Goal: Book appointment/travel/reservation

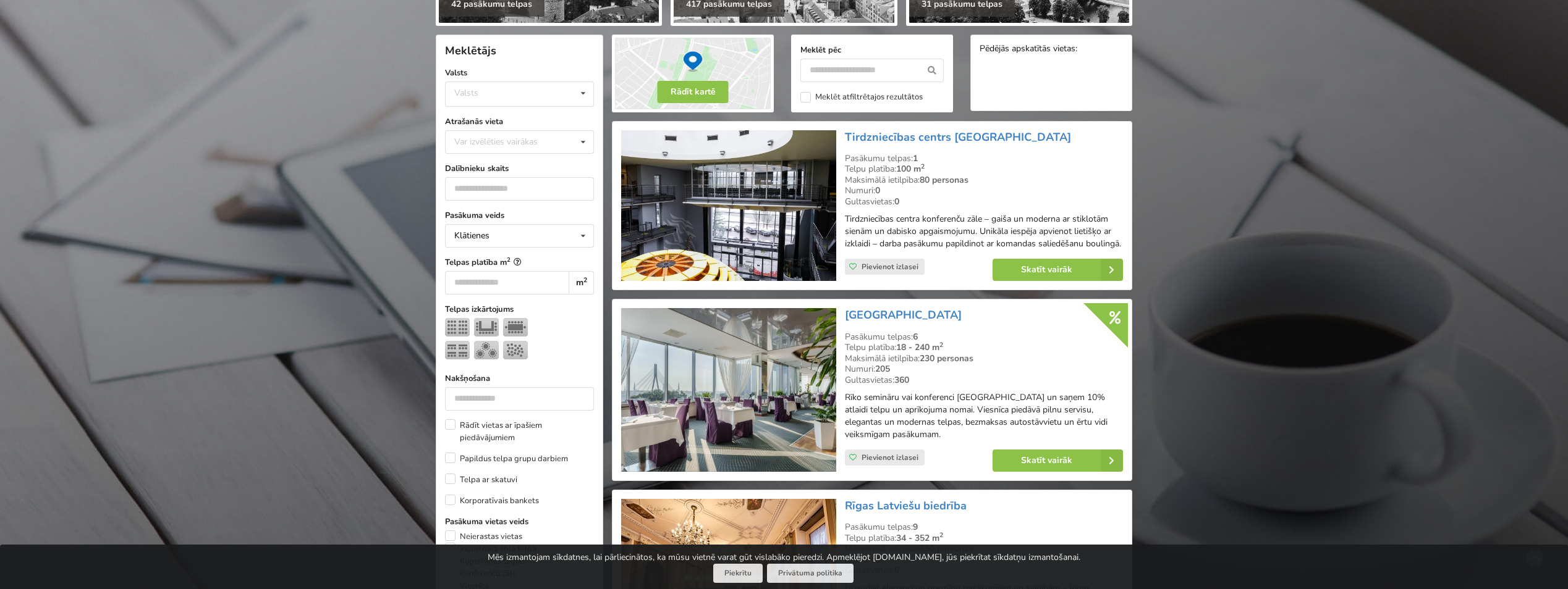
scroll to position [185, 0]
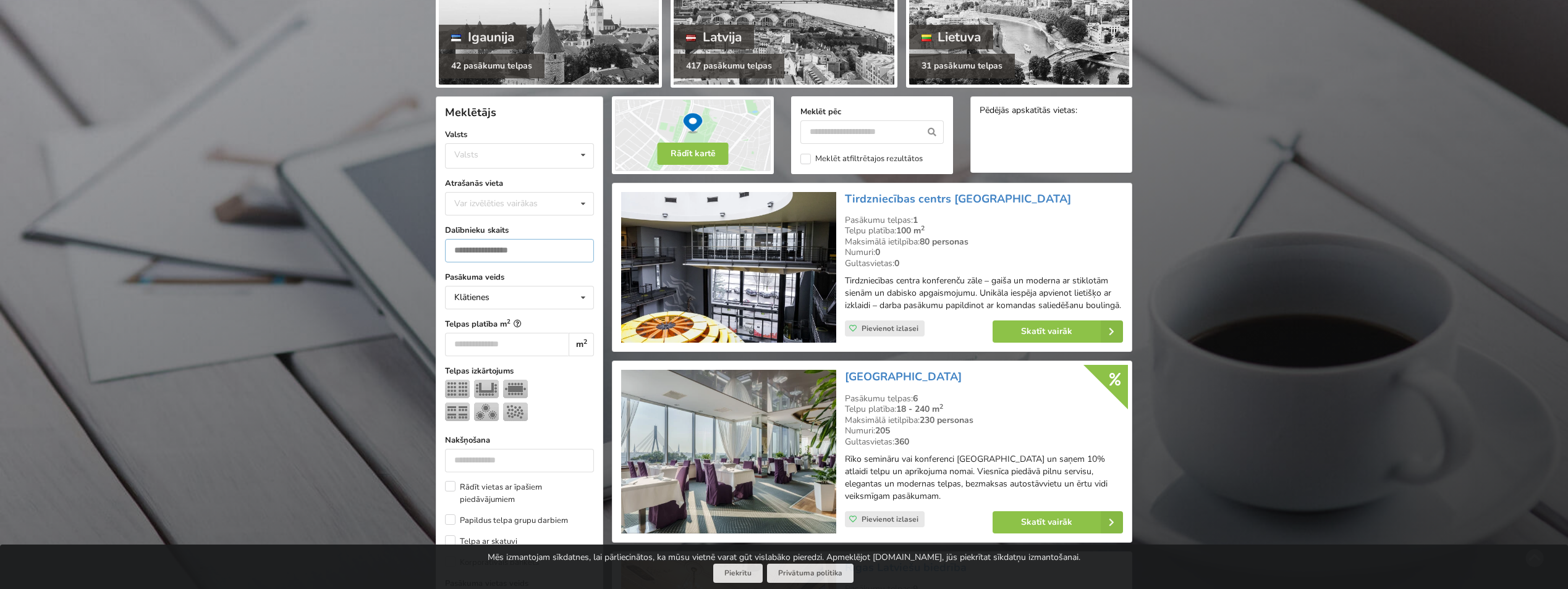
click at [554, 245] on input "number" at bounding box center [520, 251] width 149 height 24
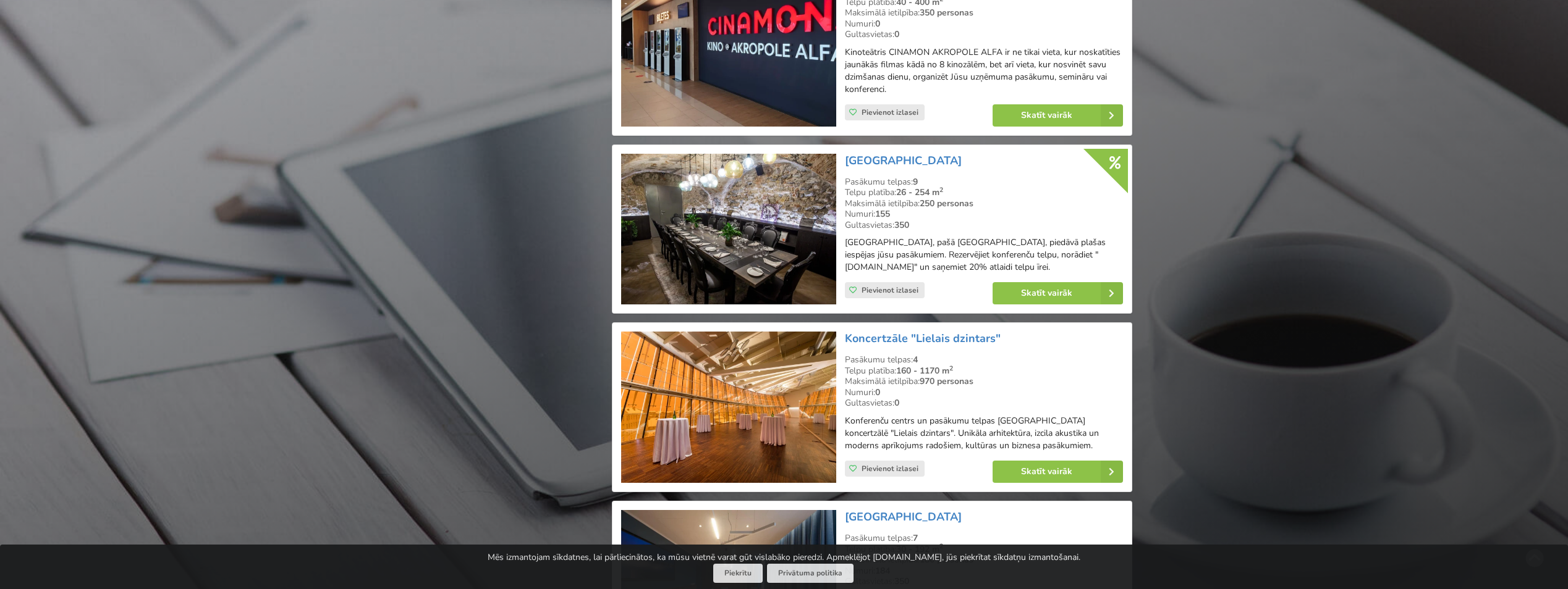
scroll to position [1203, 0]
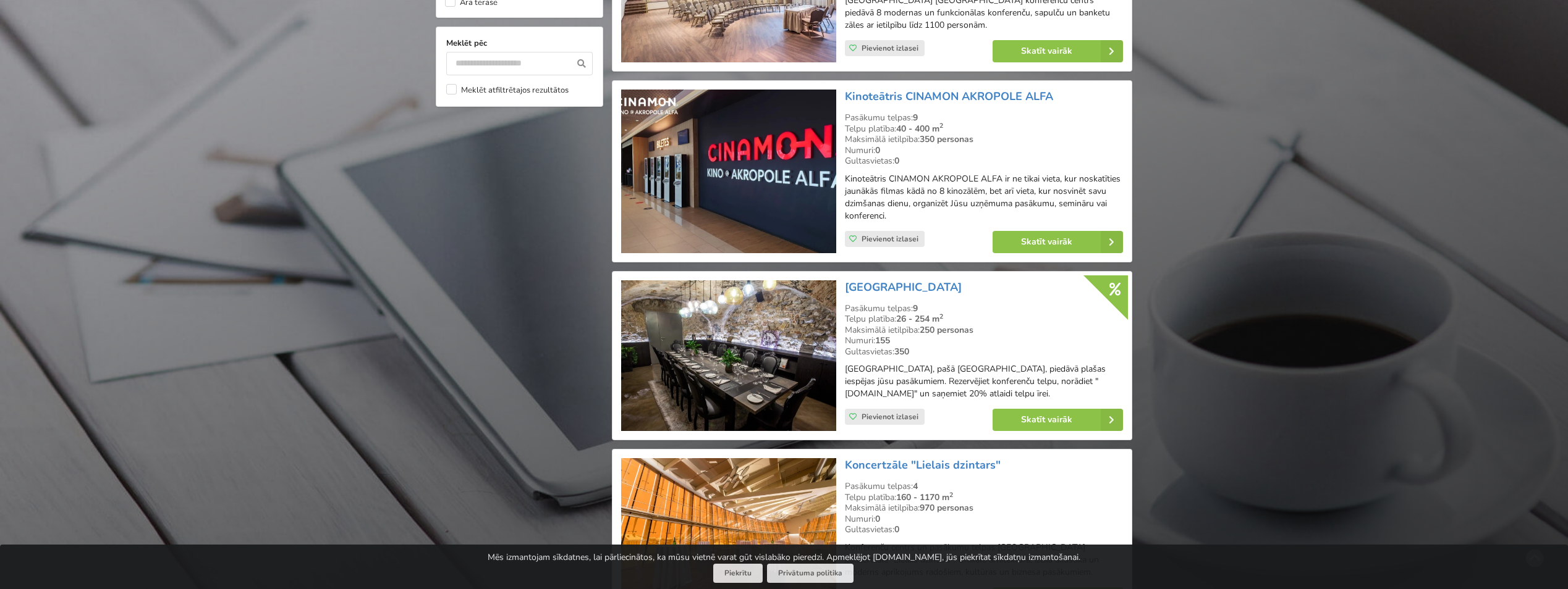
type input "***"
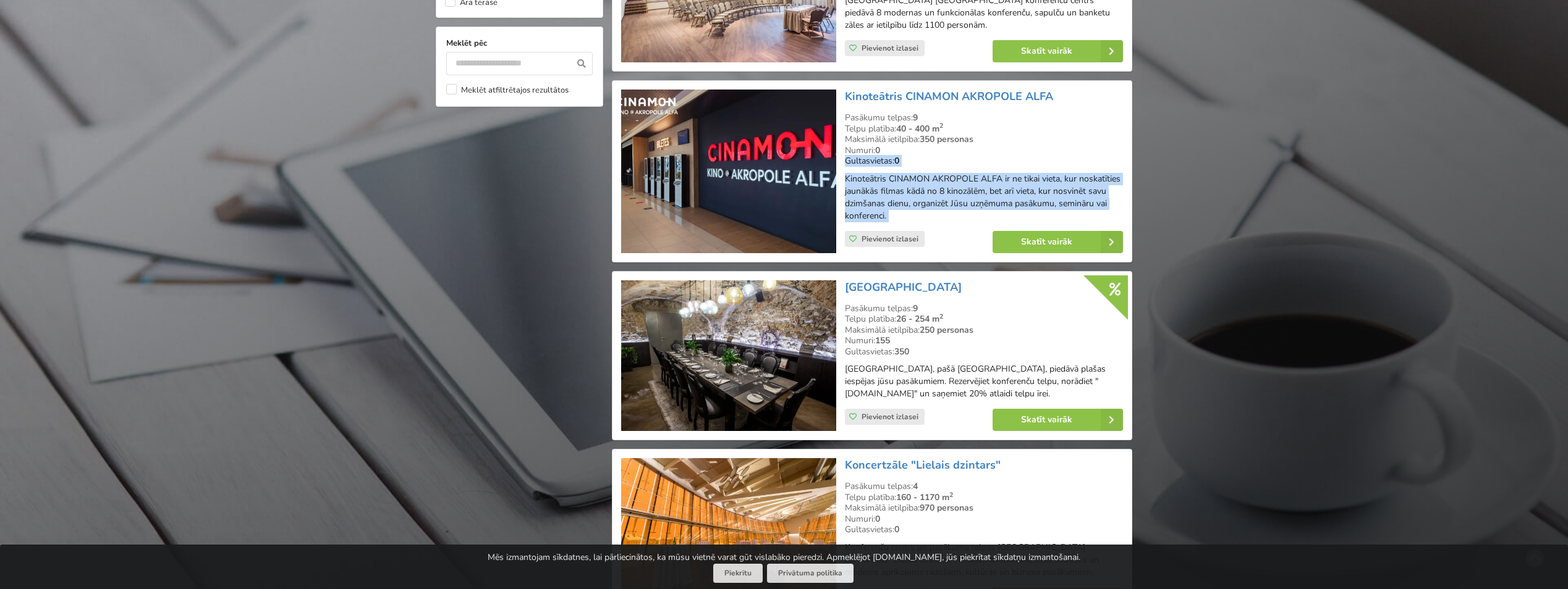
drag, startPoint x: 1567, startPoint y: 258, endPoint x: 1554, endPoint y: 160, distance: 98.9
click at [1554, 160] on div "Atrodi savu ideālo pasākuma norises vietu Atlasi. Nosūti pieprasījumu. Rezervē.…" at bounding box center [784, 377] width 1568 height 3064
drag, startPoint x: 1554, startPoint y: 160, endPoint x: 1461, endPoint y: 227, distance: 114.6
click at [1461, 229] on div "Atrodi savu ideālo pasākuma norises vietu Atlasi. Nosūti pieprasījumu. Rezervē.…" at bounding box center [784, 377] width 1568 height 3064
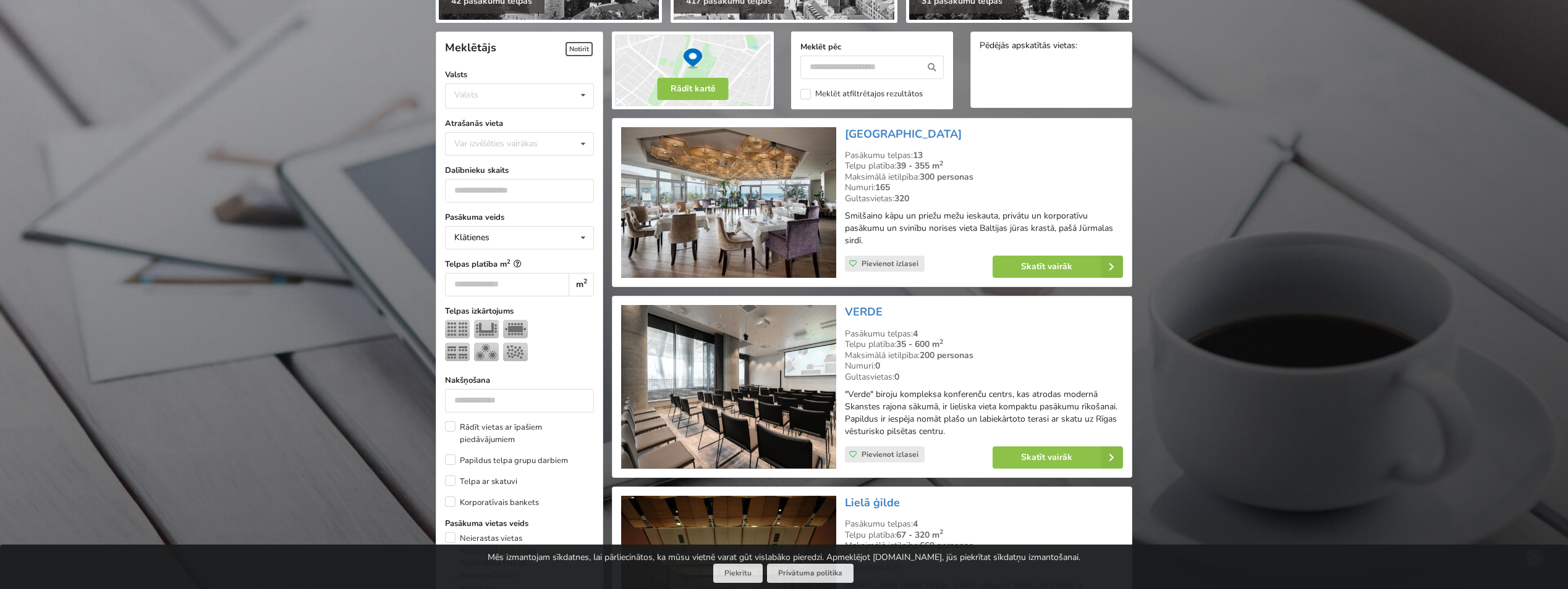
scroll to position [239, 0]
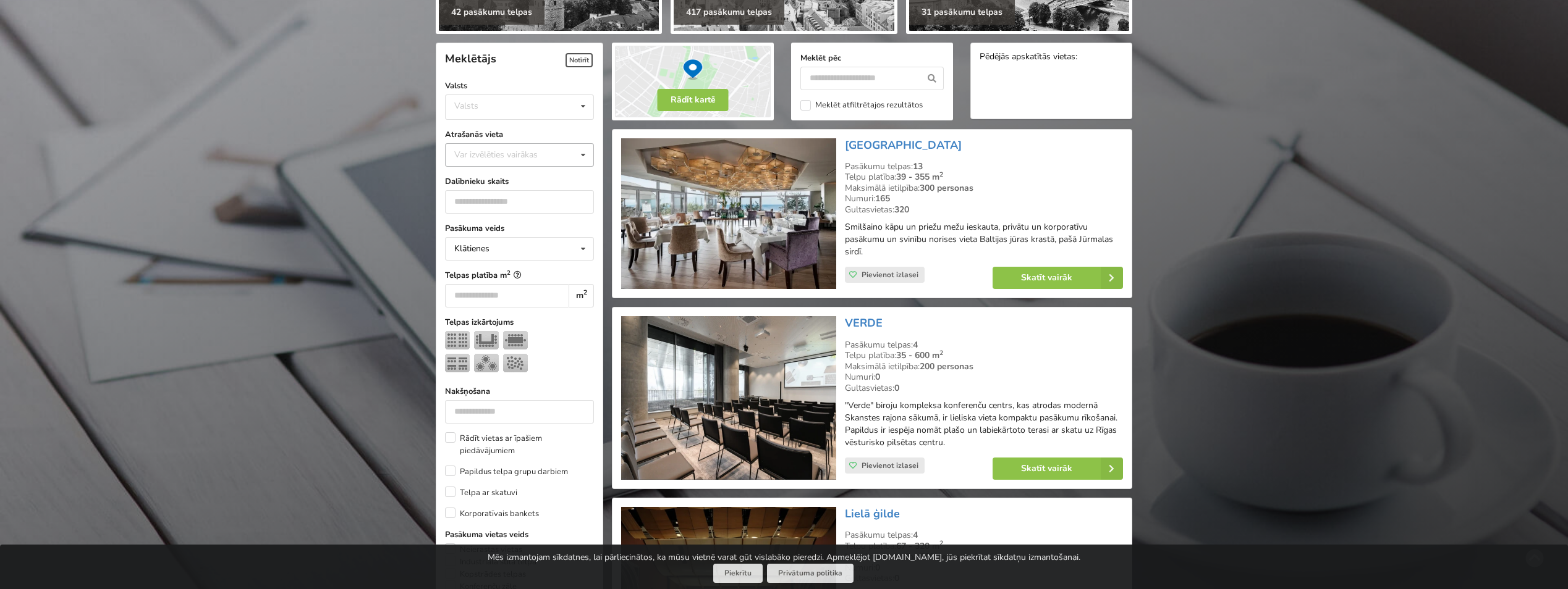
click at [586, 156] on icon at bounding box center [583, 155] width 18 height 23
click at [584, 132] on label "Atrašanās vieta" at bounding box center [520, 135] width 149 height 12
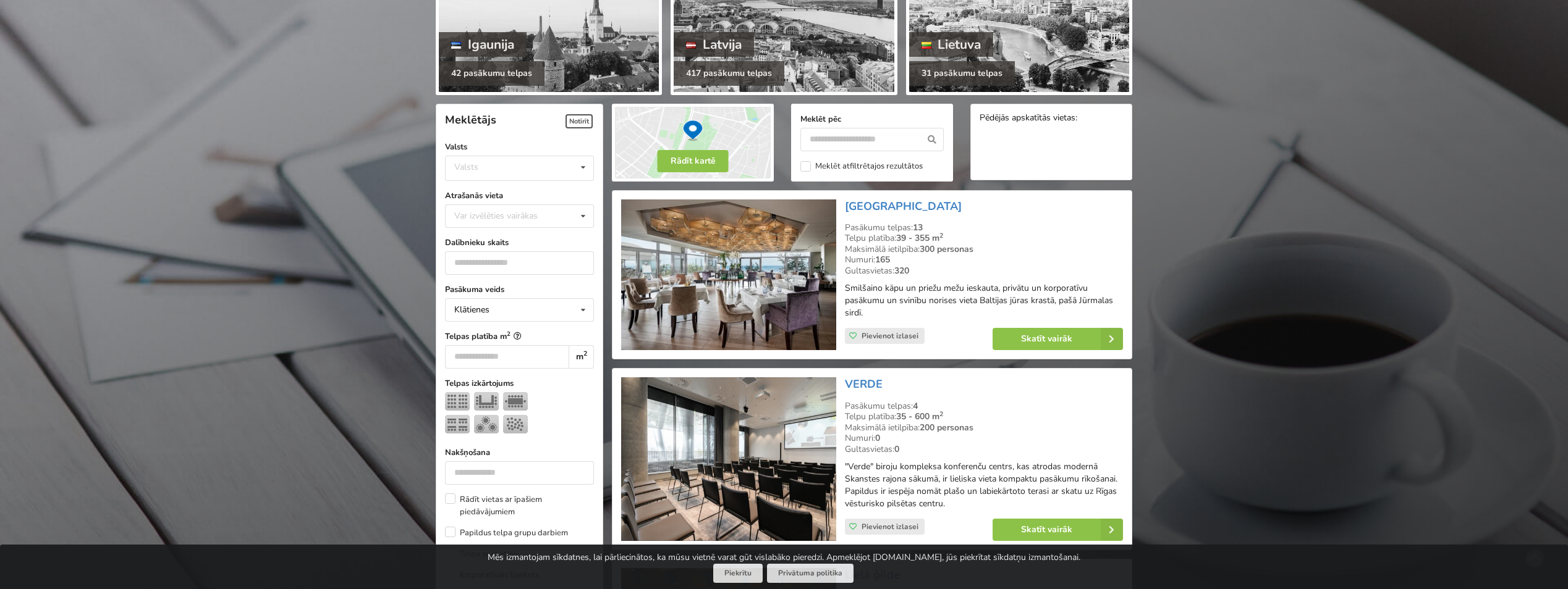
scroll to position [177, 0]
click at [598, 206] on div "Meklētājs Notīrīt Valsts Valsts Igaunija Latvija Lietuva Atrašanās vieta Var iz…" at bounding box center [519, 574] width 167 height 940
drag, startPoint x: 441, startPoint y: 192, endPoint x: 511, endPoint y: 190, distance: 70.0
click at [511, 190] on div "Meklētājs Notīrīt Valsts Valsts Igaunija Latvija Lietuva Atrašanās vieta Var iz…" at bounding box center [519, 574] width 167 height 940
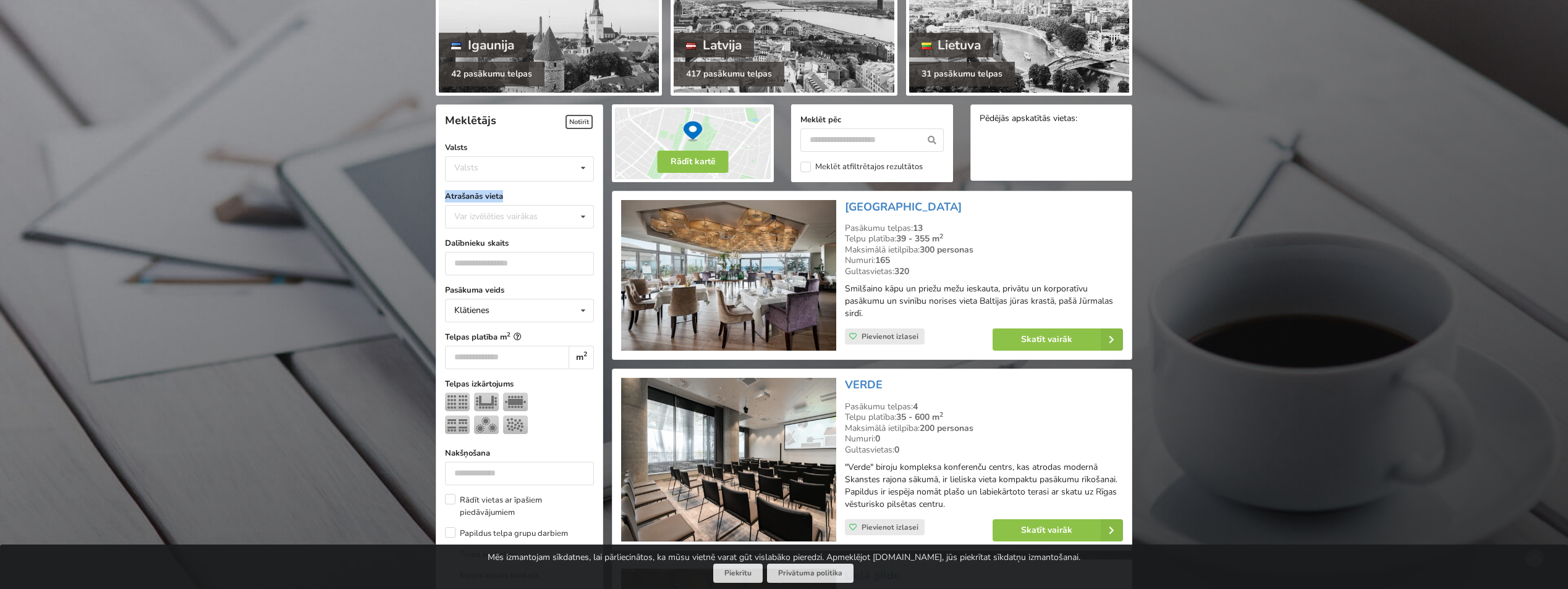
click at [511, 190] on label "Atrašanās vieta" at bounding box center [520, 196] width 149 height 12
click at [543, 222] on div "Var izvēlēties vairākas" at bounding box center [509, 216] width 114 height 14
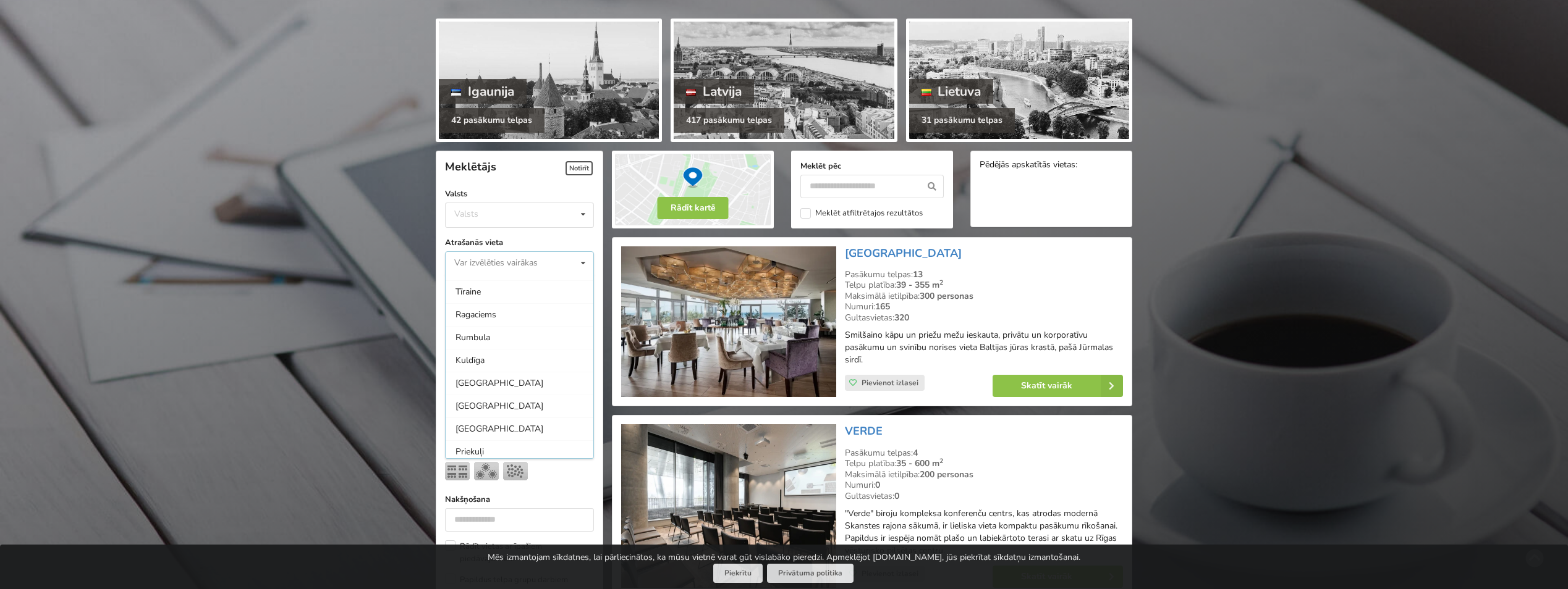
scroll to position [53, 0]
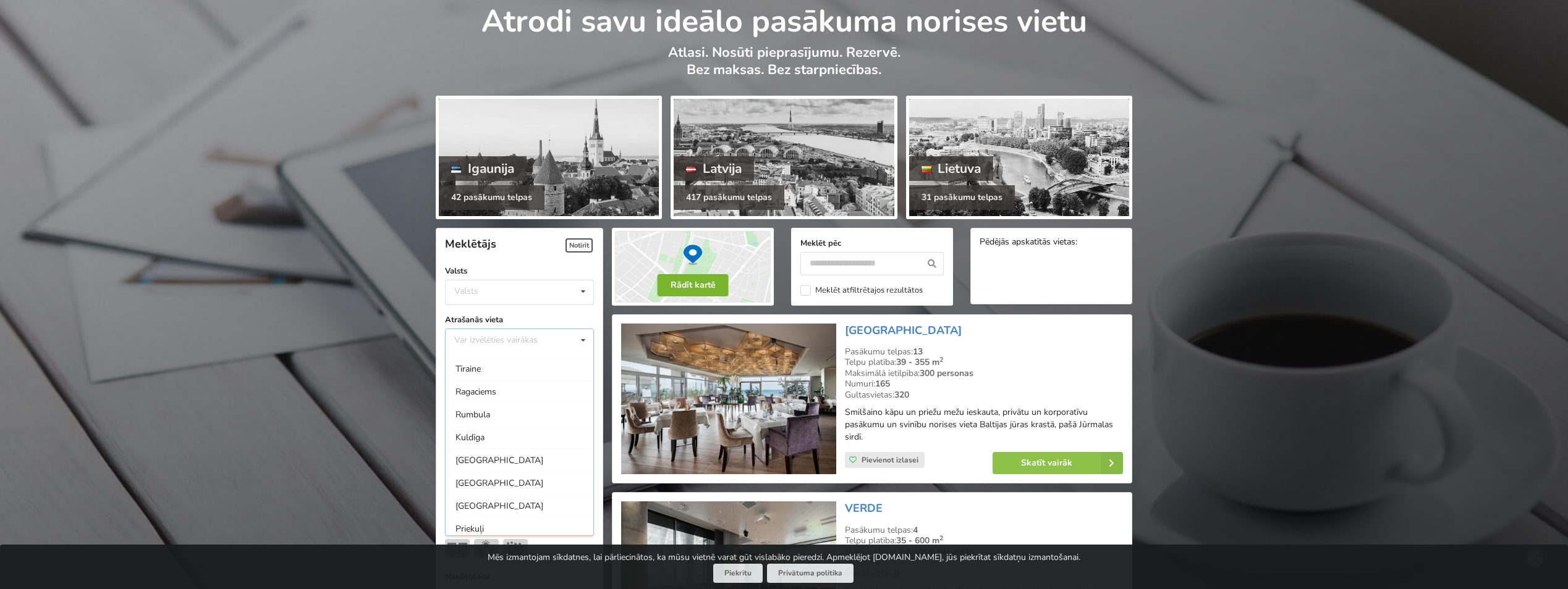
click at [685, 285] on button "Rādīt kartē" at bounding box center [693, 285] width 71 height 22
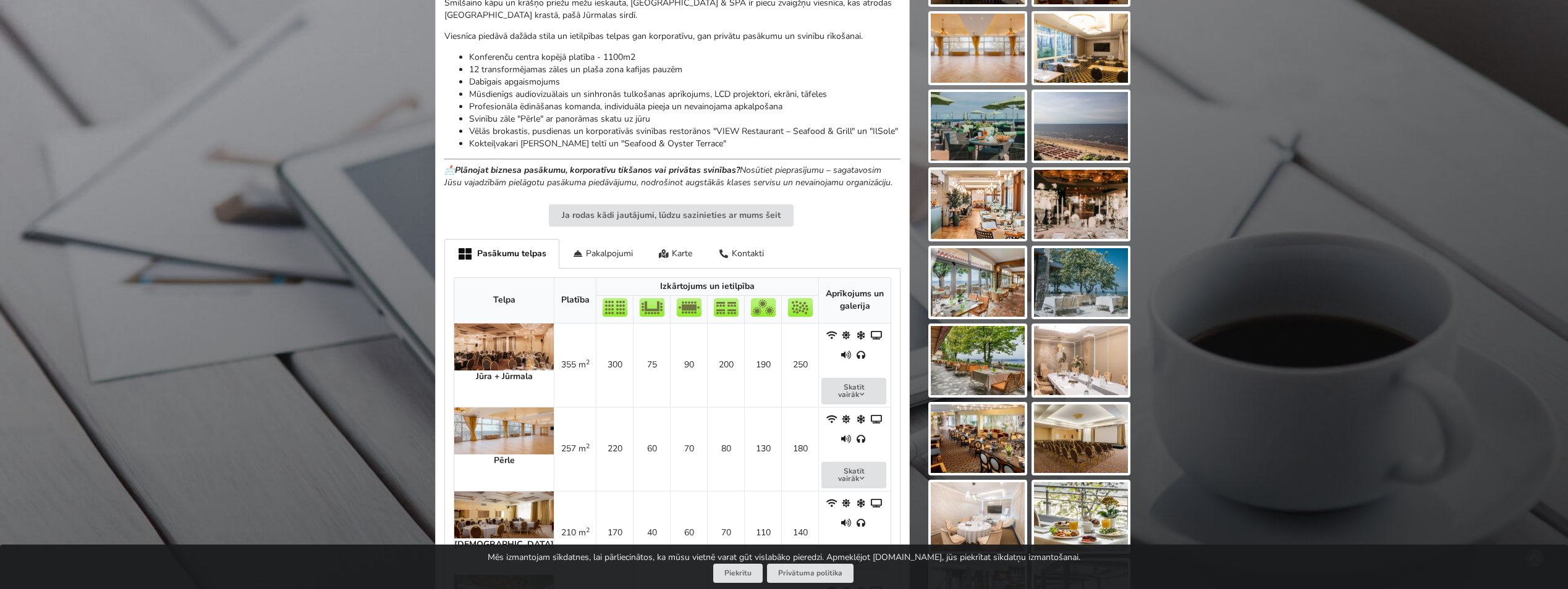
scroll to position [309, 0]
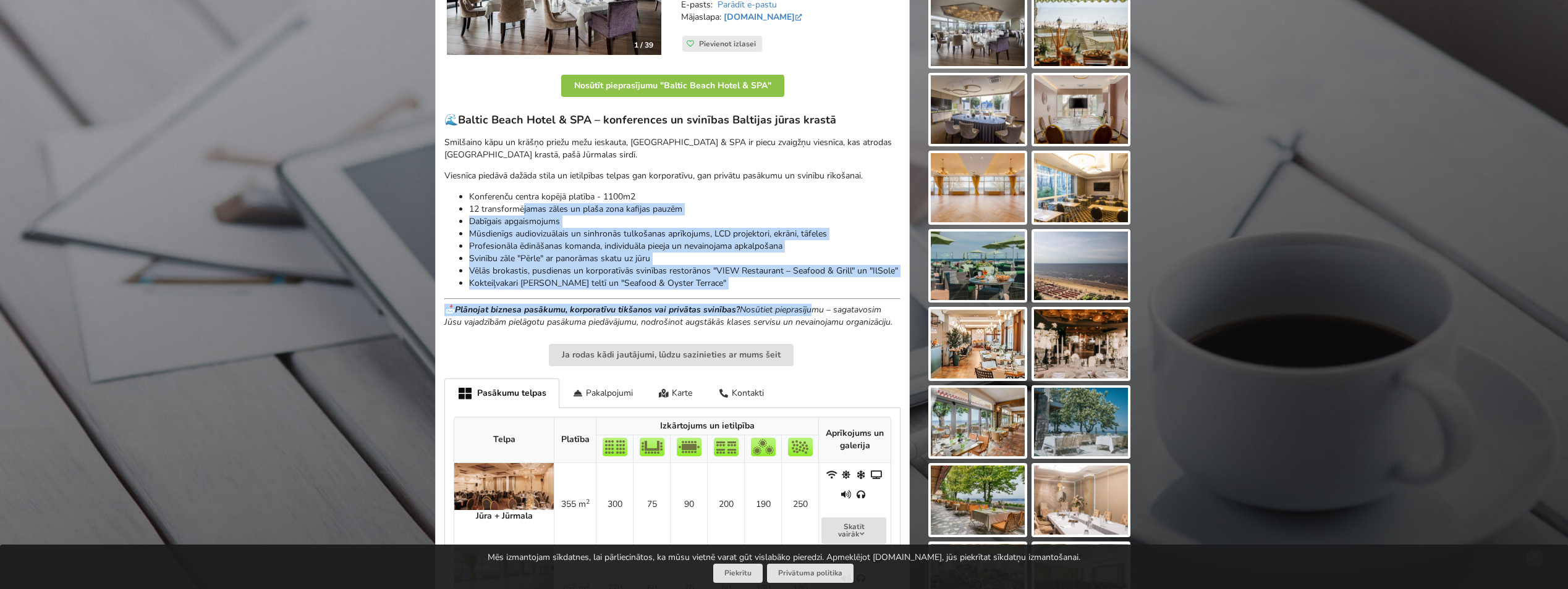
drag, startPoint x: 523, startPoint y: 206, endPoint x: 818, endPoint y: 312, distance: 313.5
click at [818, 312] on div "🌊 Baltic Beach Hotel & SPA – konferences un svinības Baltijas jūras krastā Smil…" at bounding box center [673, 221] width 456 height 215
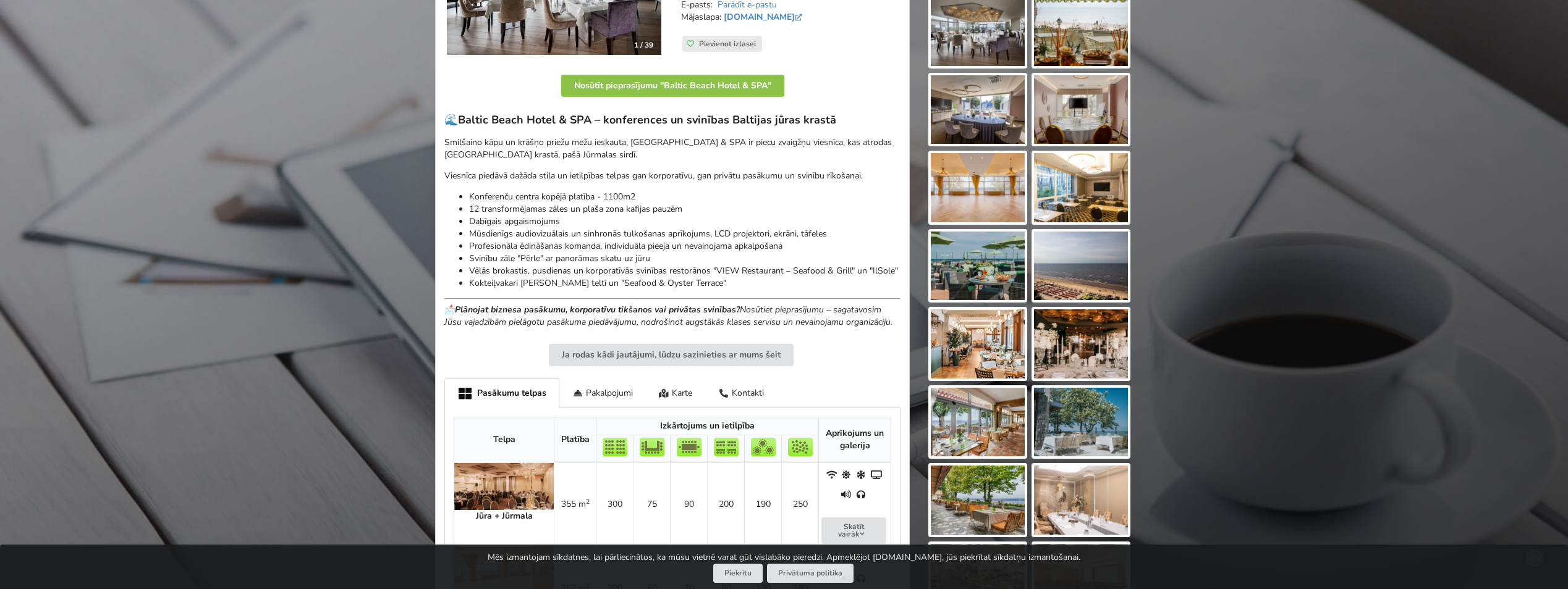
drag, startPoint x: 818, startPoint y: 312, endPoint x: 845, endPoint y: 313, distance: 27.0
click at [845, 313] on em "📩 Plānojat biznesa pasākumu, korporatīvu tikšanos vai privātas svinības? Nosūti…" at bounding box center [668, 316] width 448 height 24
click at [588, 393] on div "Pakalpojumi" at bounding box center [602, 393] width 86 height 29
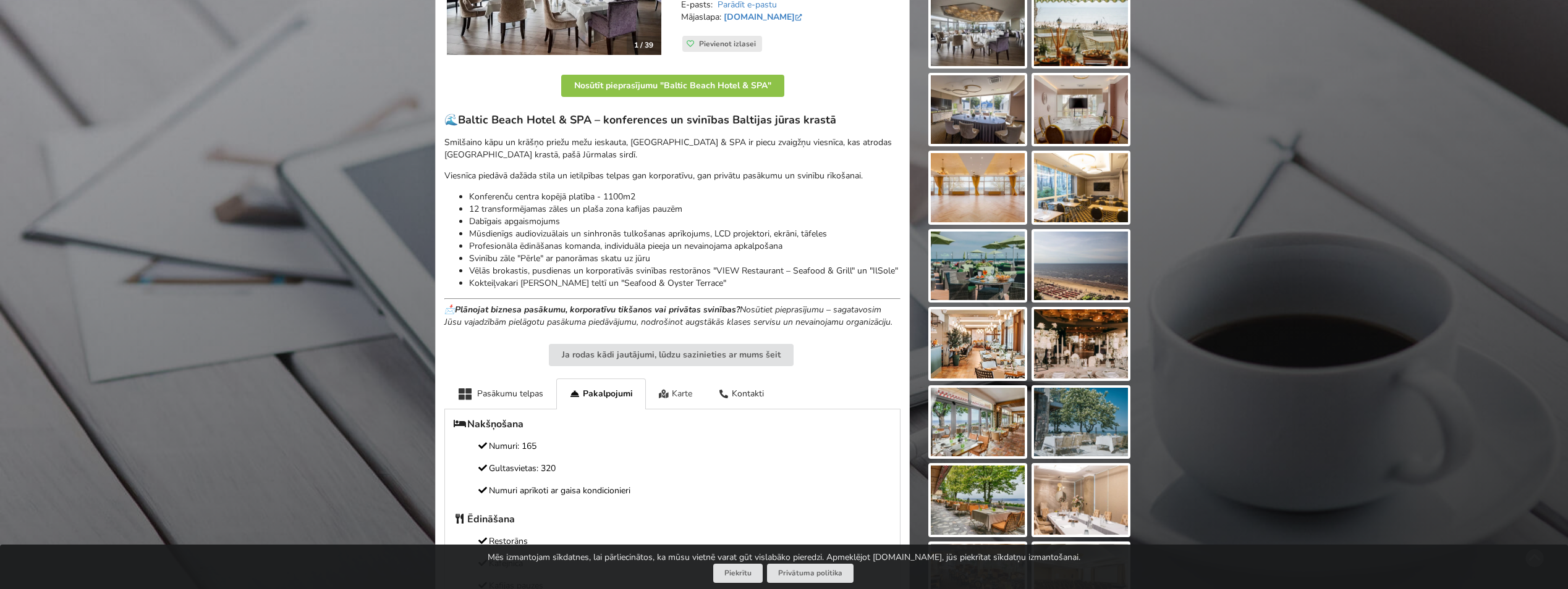
click at [681, 397] on div "Karte" at bounding box center [676, 393] width 60 height 30
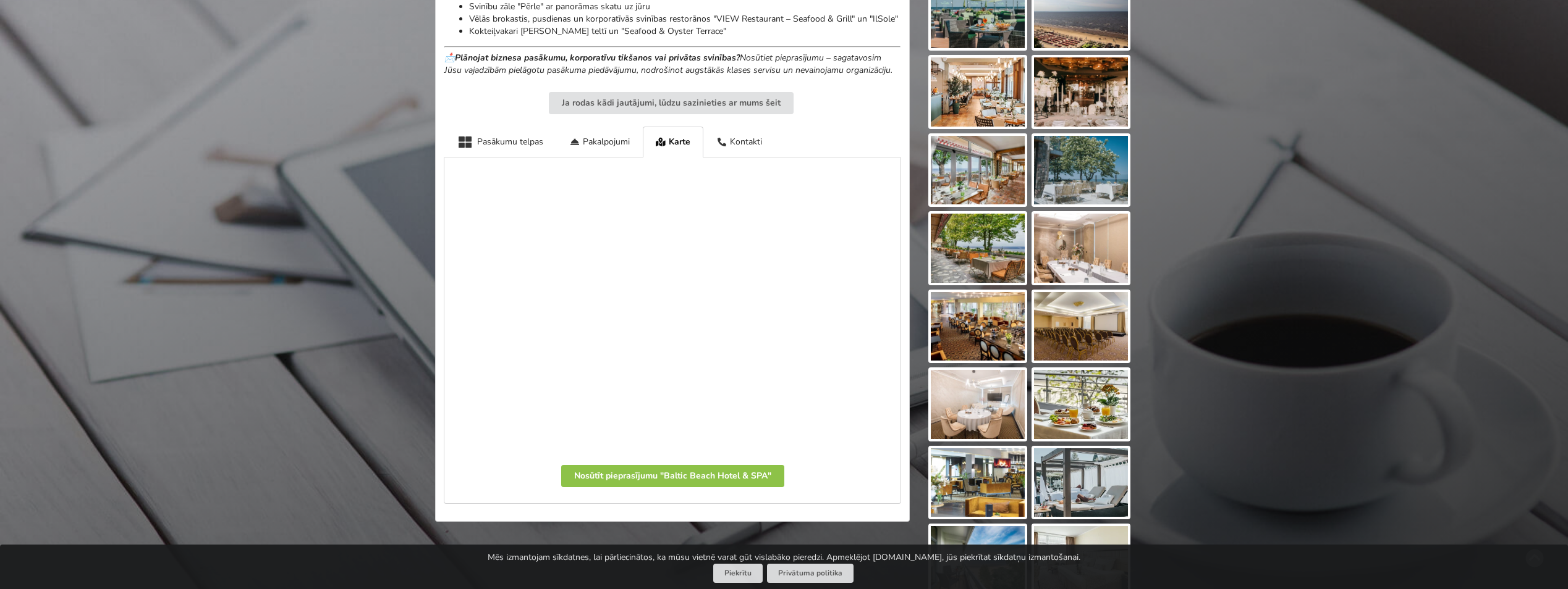
scroll to position [556, 0]
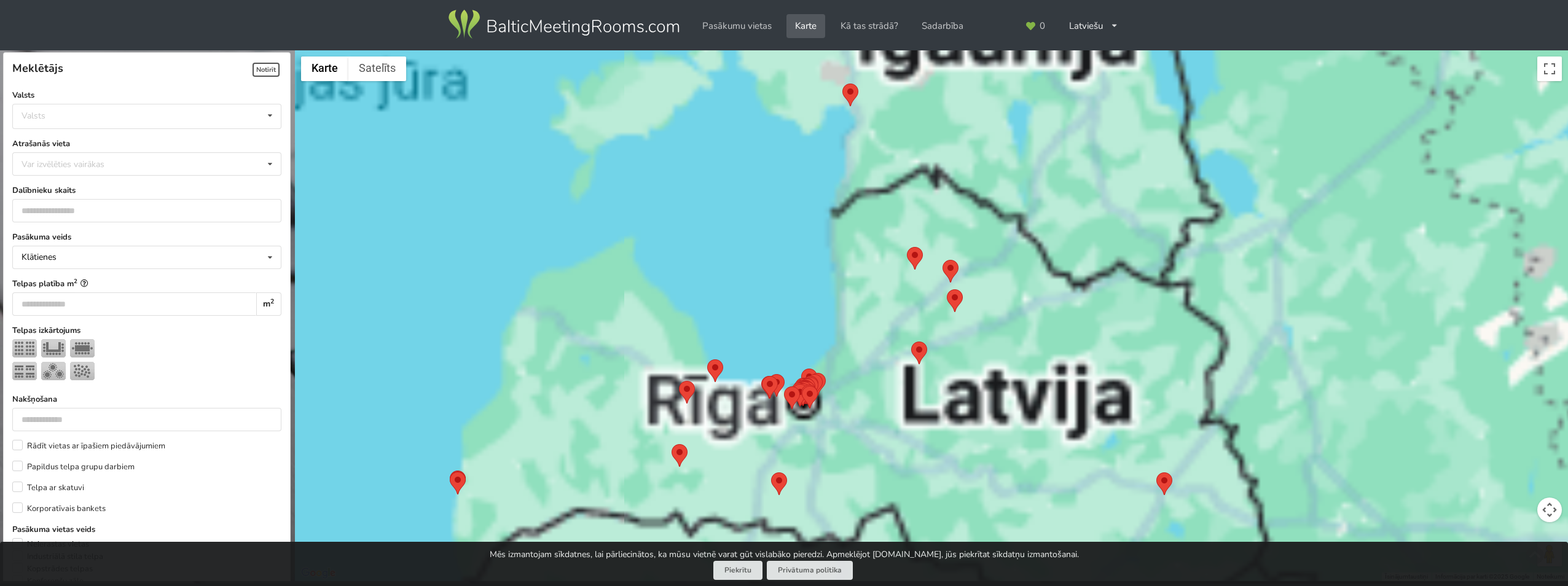
click at [916, 349] on img at bounding box center [919, 353] width 16 height 23
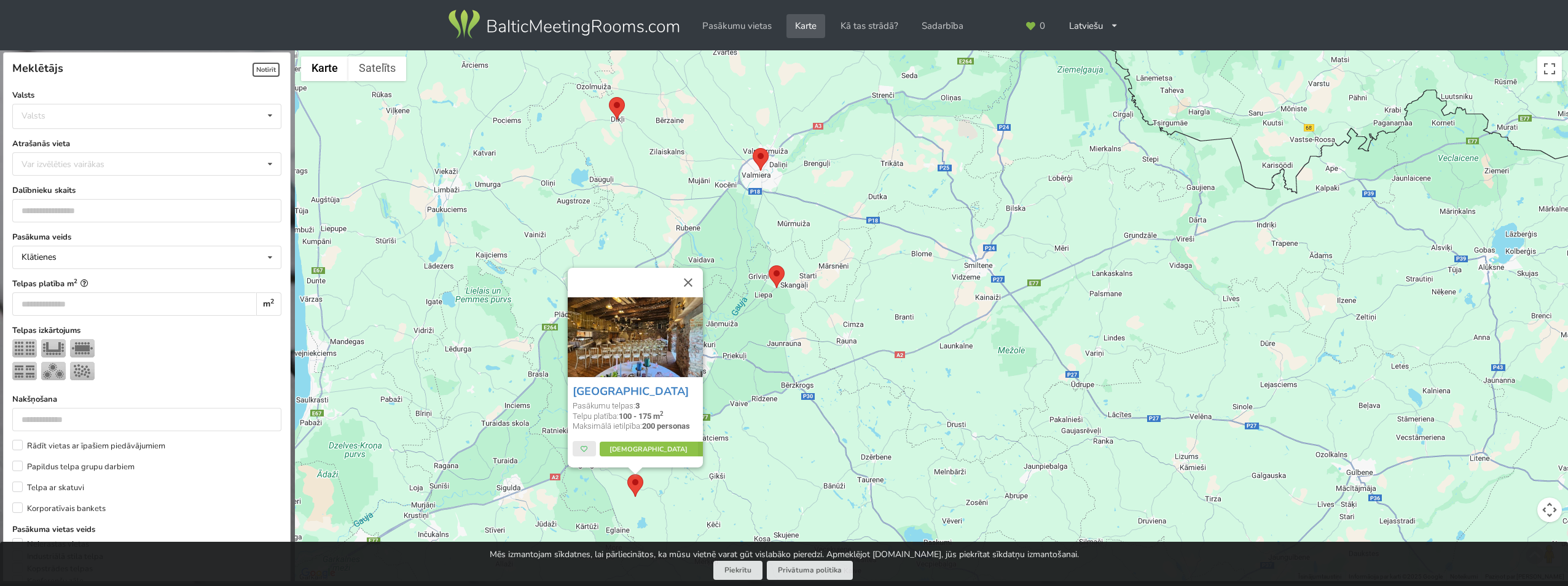
click at [775, 276] on img at bounding box center [777, 276] width 16 height 23
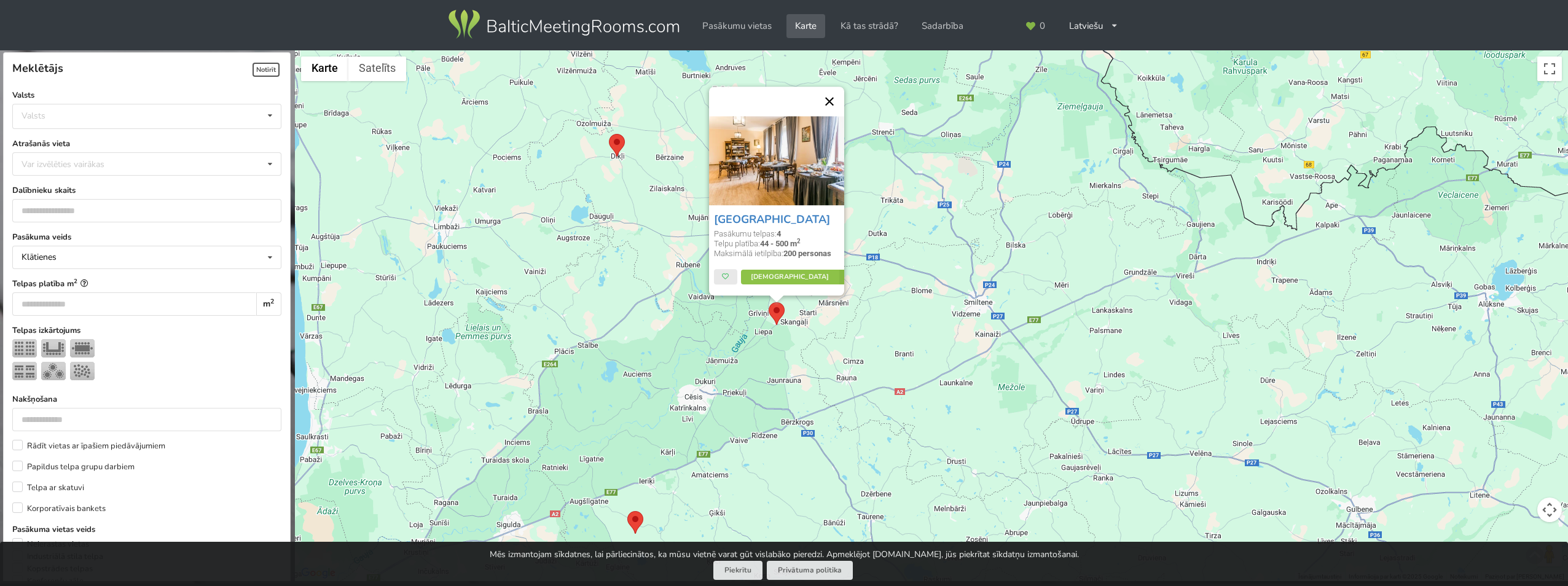
click at [834, 98] on button "Aizvērt" at bounding box center [829, 101] width 30 height 30
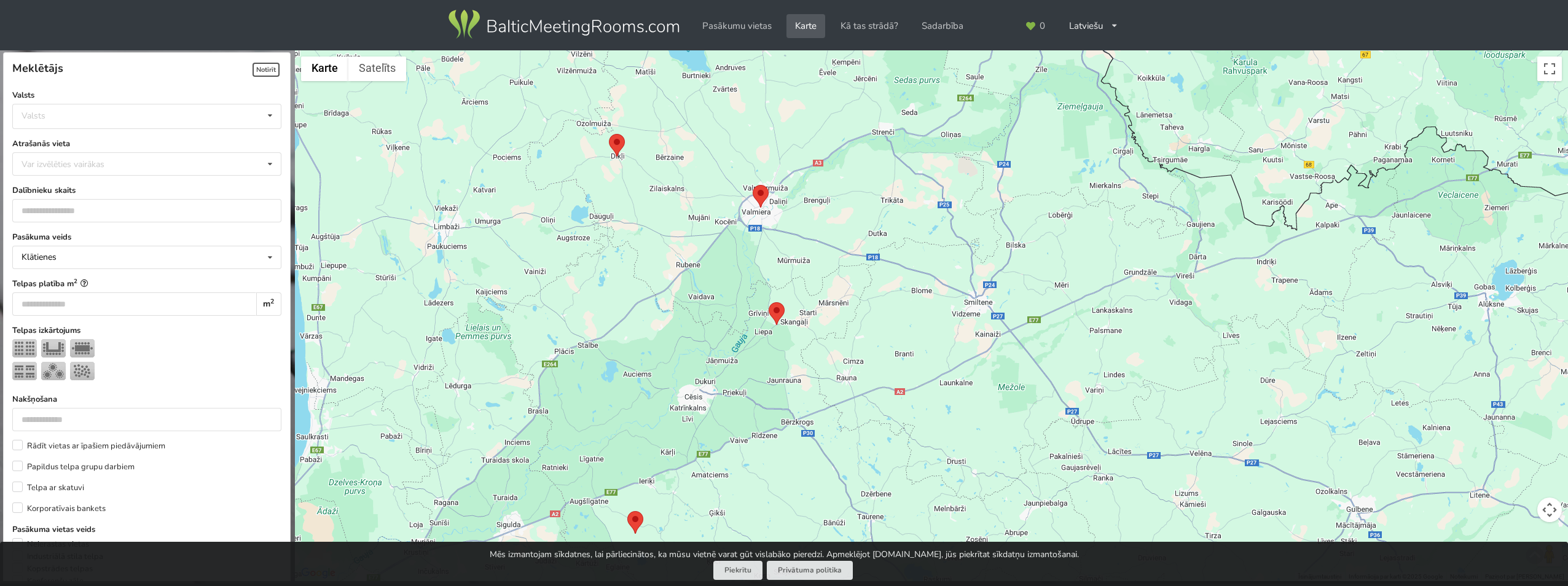
click at [761, 190] on img at bounding box center [761, 196] width 16 height 23
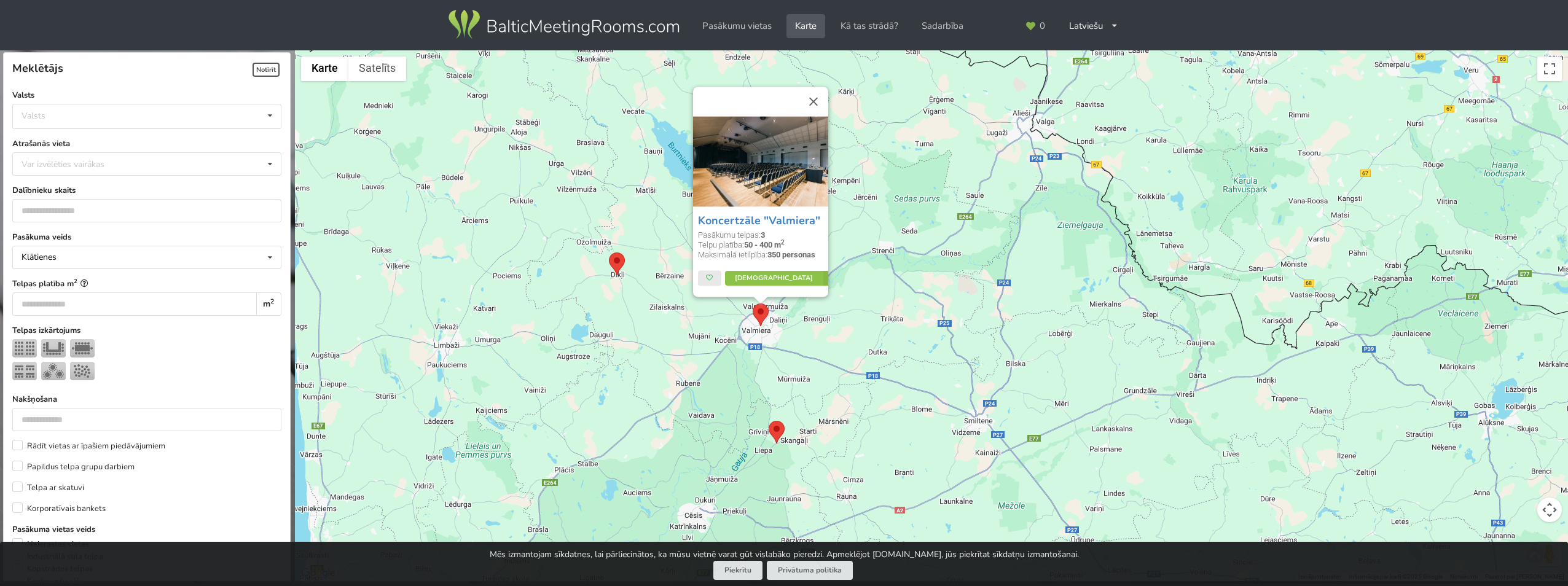
click at [812, 103] on button "Aizvērt" at bounding box center [813, 101] width 30 height 30
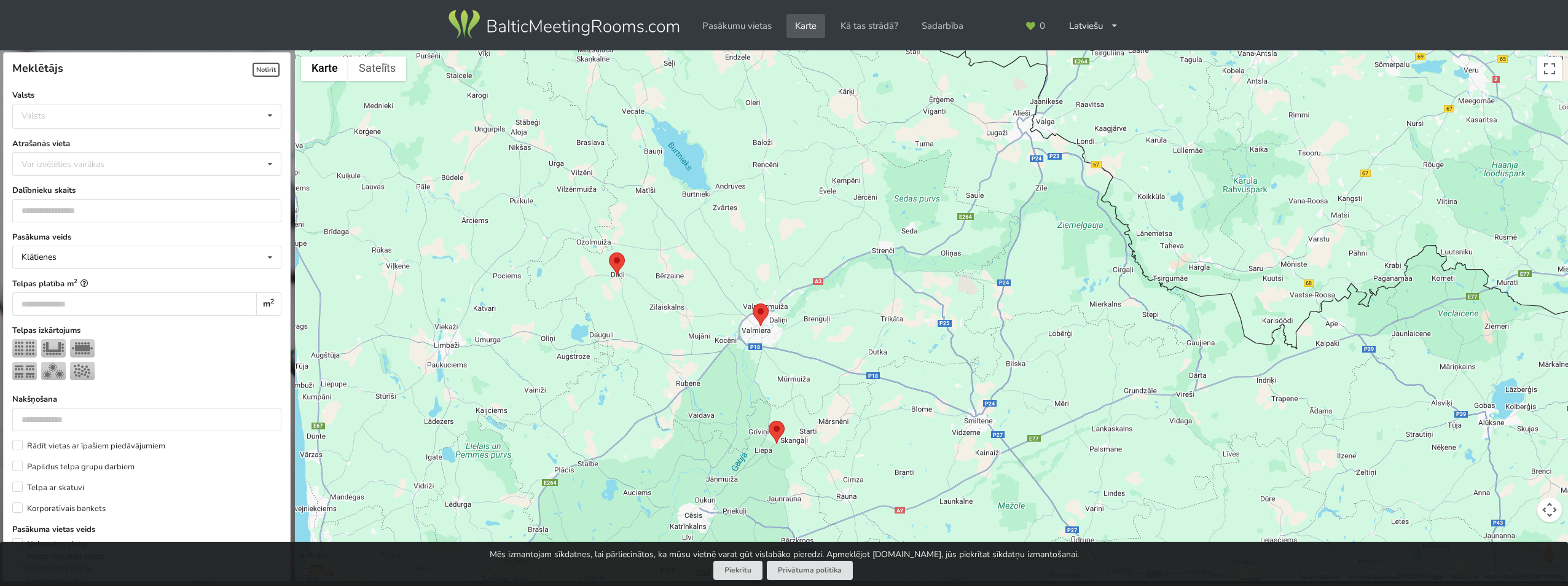
click at [616, 260] on img at bounding box center [617, 264] width 16 height 23
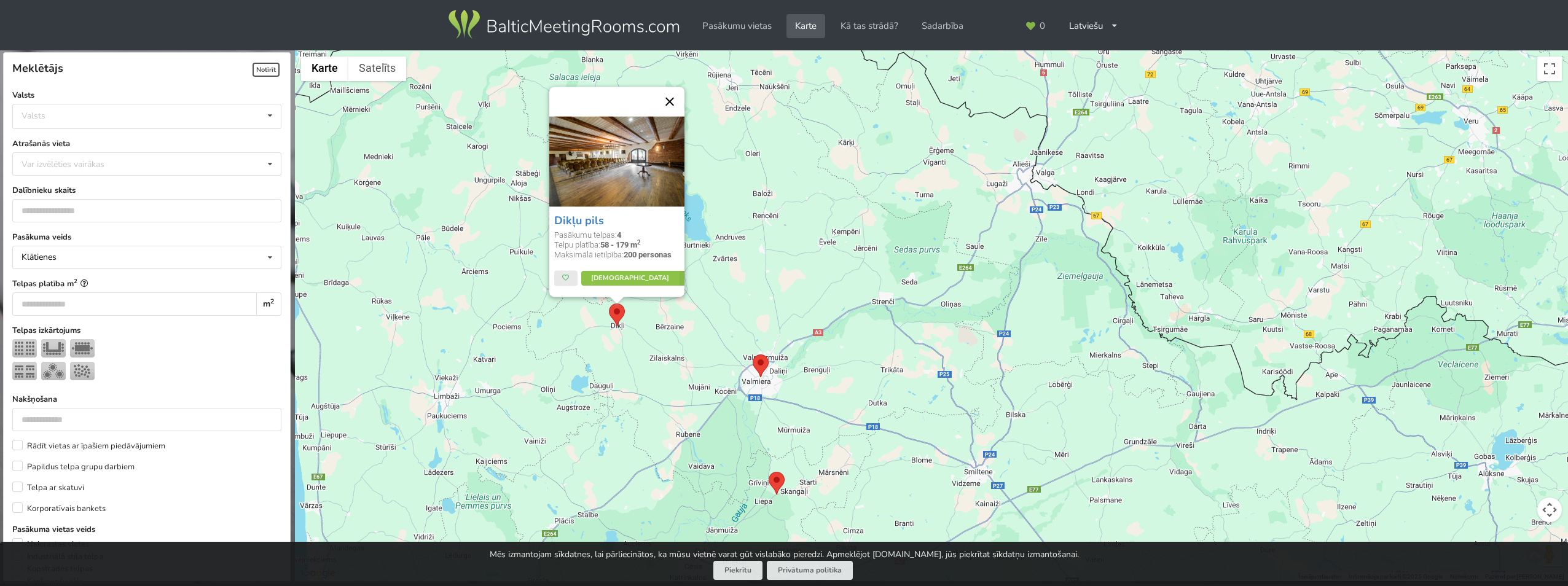
click at [667, 101] on button "Aizvērt" at bounding box center [670, 101] width 30 height 30
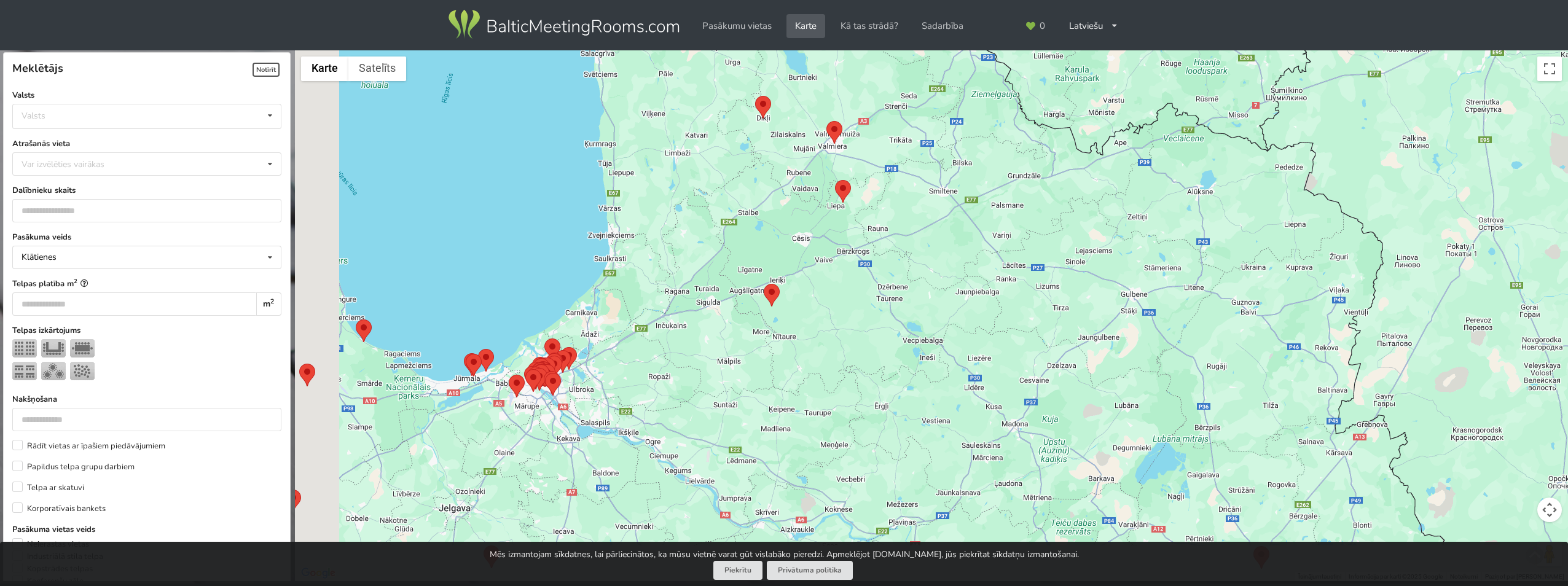
drag, startPoint x: 799, startPoint y: 323, endPoint x: 882, endPoint y: 163, distance: 180.2
click at [882, 163] on div at bounding box center [931, 316] width 1273 height 532
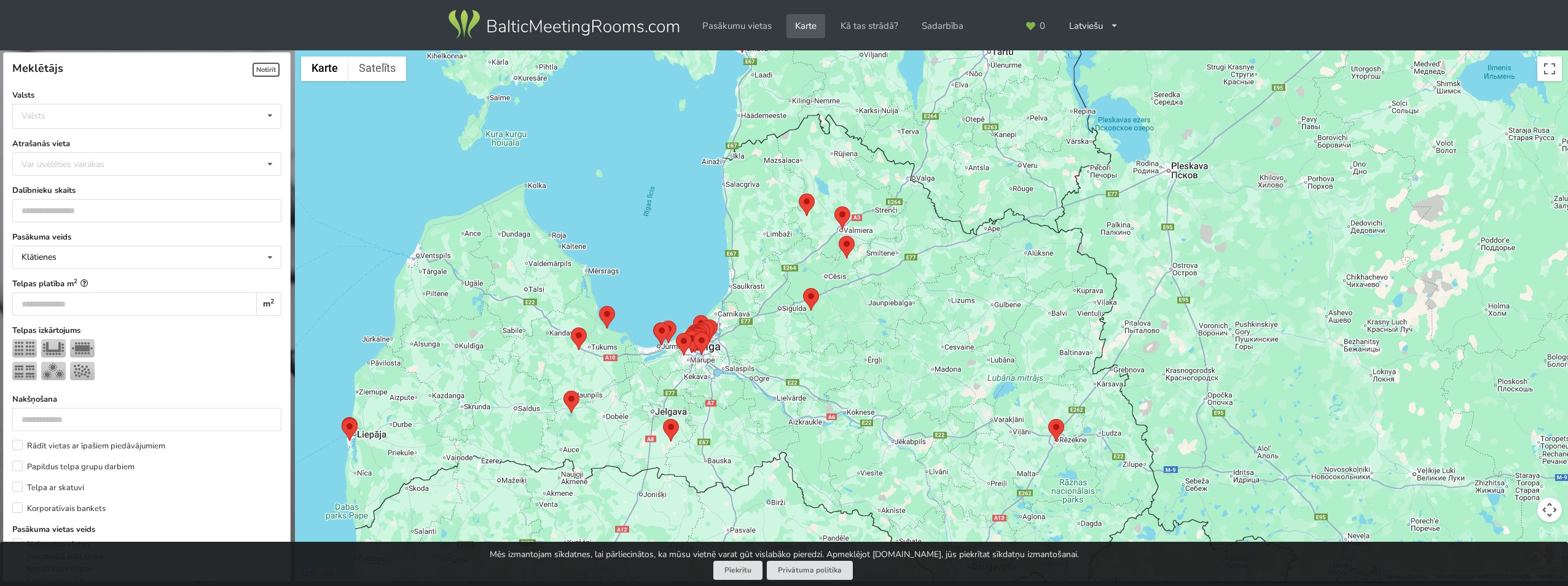
drag, startPoint x: 922, startPoint y: 240, endPoint x: 904, endPoint y: 319, distance: 81.0
click at [904, 319] on div at bounding box center [931, 316] width 1273 height 532
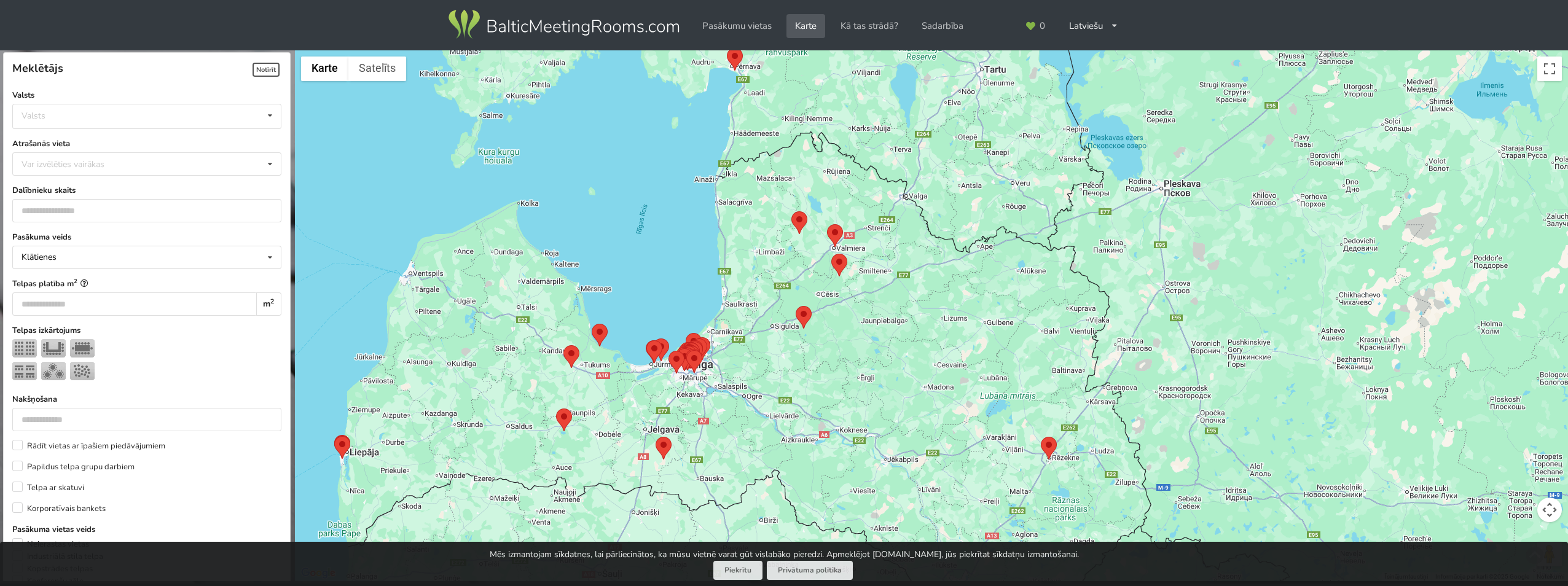
drag, startPoint x: 945, startPoint y: 262, endPoint x: 912, endPoint y: 294, distance: 46.0
click at [912, 297] on div at bounding box center [931, 316] width 1273 height 532
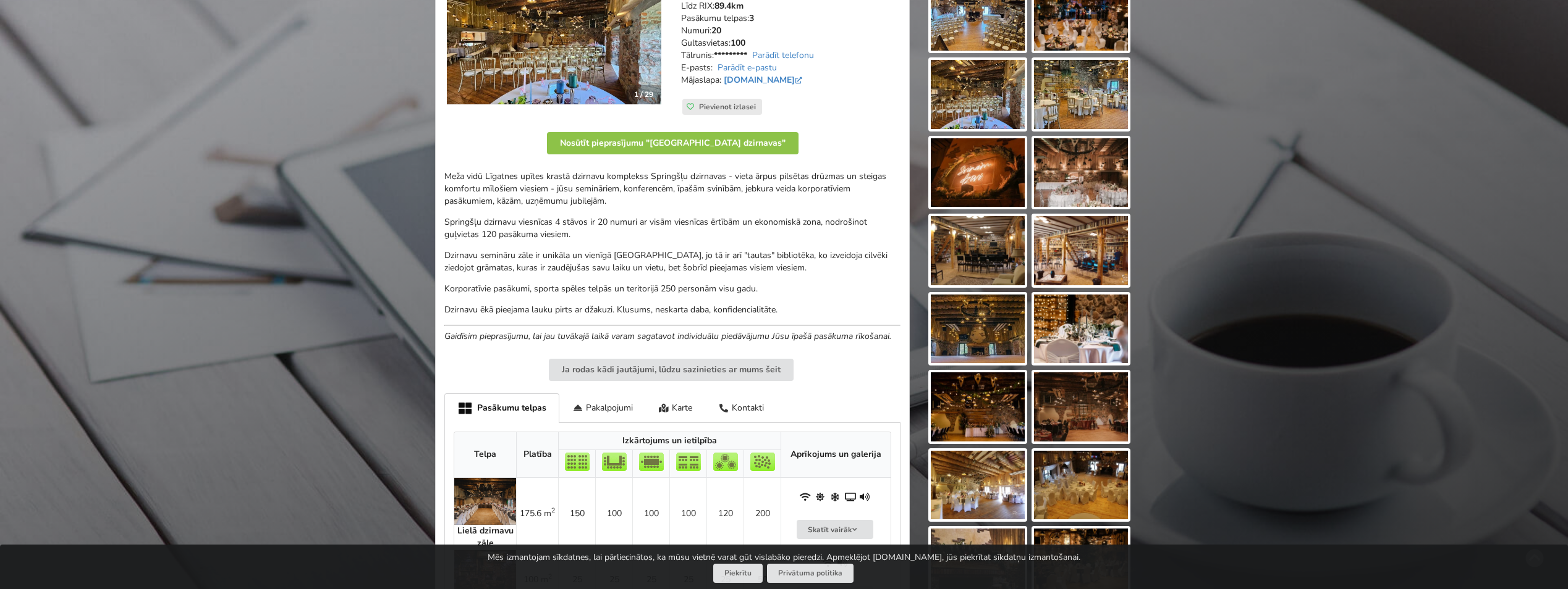
scroll to position [247, 0]
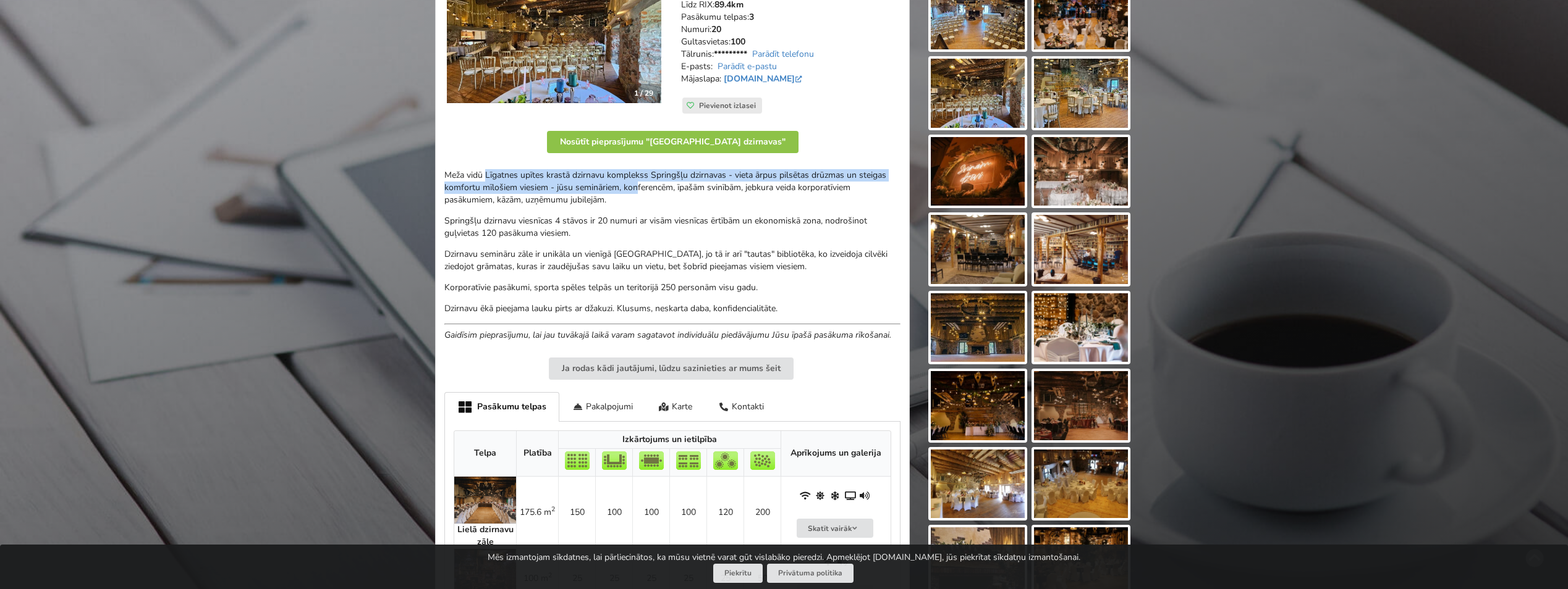
drag, startPoint x: 487, startPoint y: 176, endPoint x: 638, endPoint y: 187, distance: 151.4
click at [638, 187] on p "Meža vidū Līgatnes upītes krastā dzirnavu komplekss Springšļu dzirnavas - vieta…" at bounding box center [673, 188] width 456 height 37
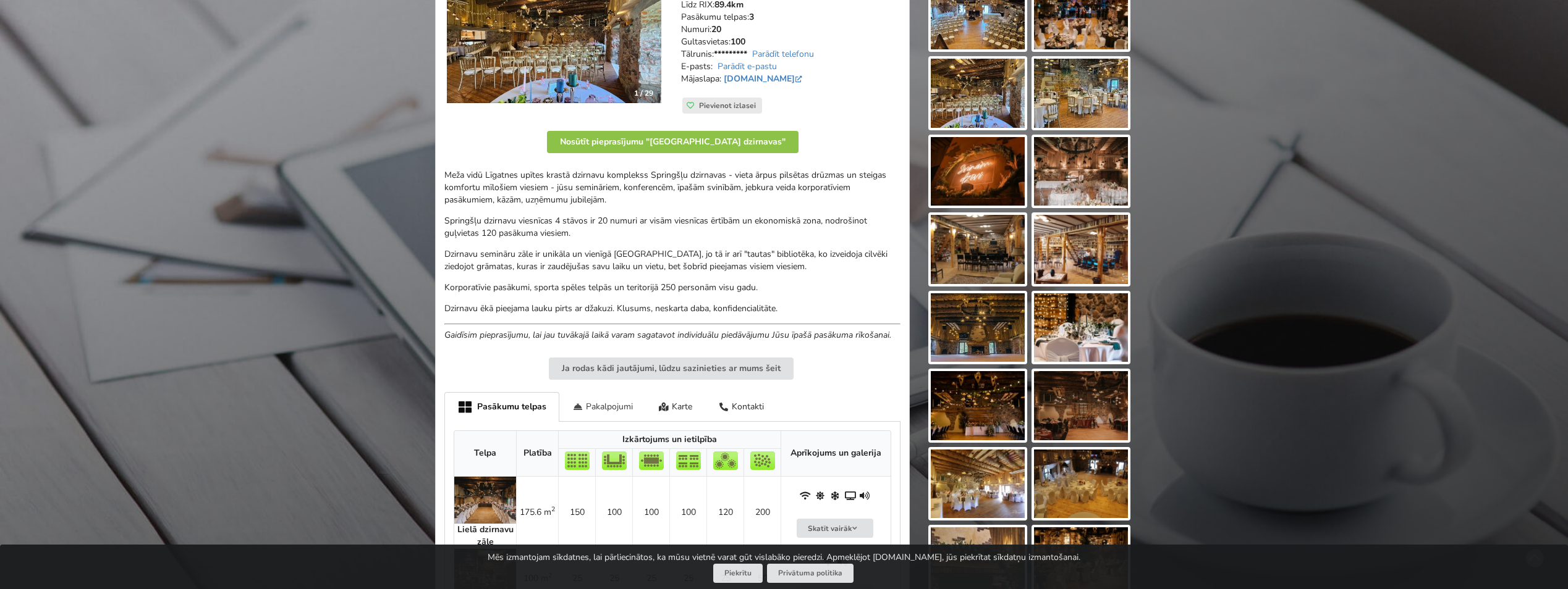
click at [612, 406] on div "Pakalpojumi" at bounding box center [602, 406] width 86 height 29
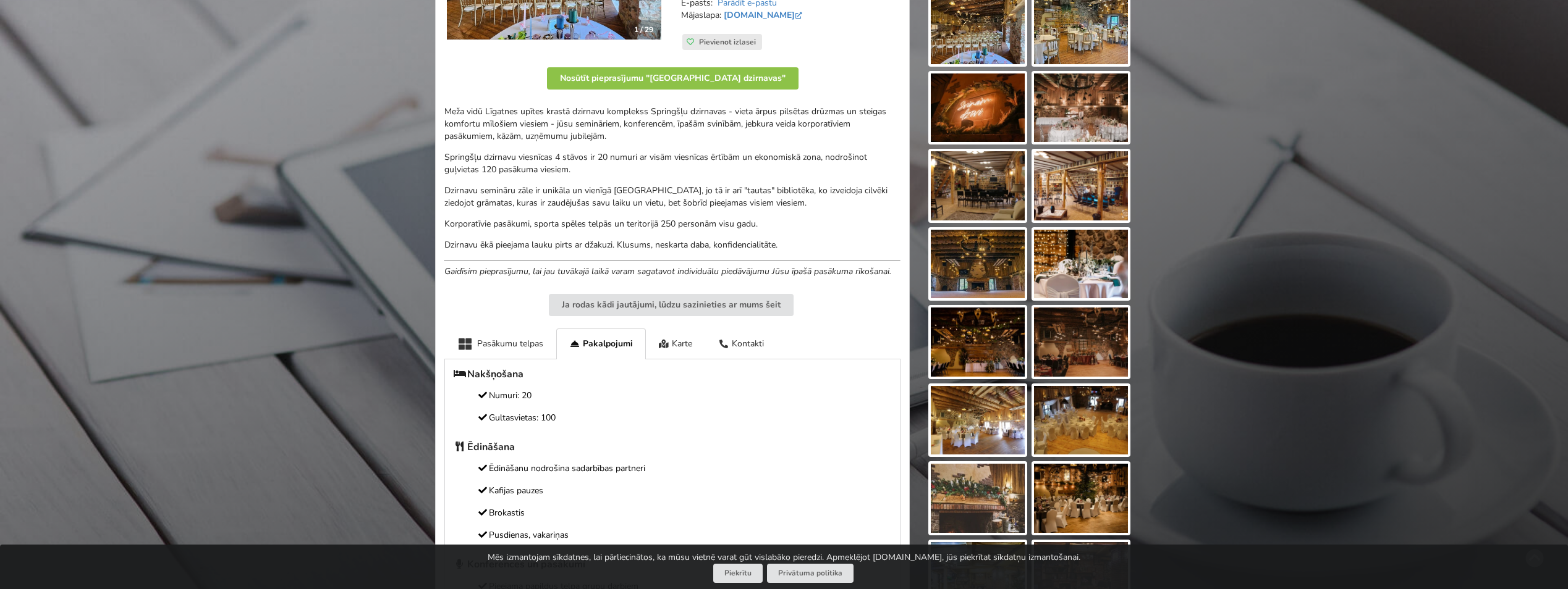
scroll to position [370, 0]
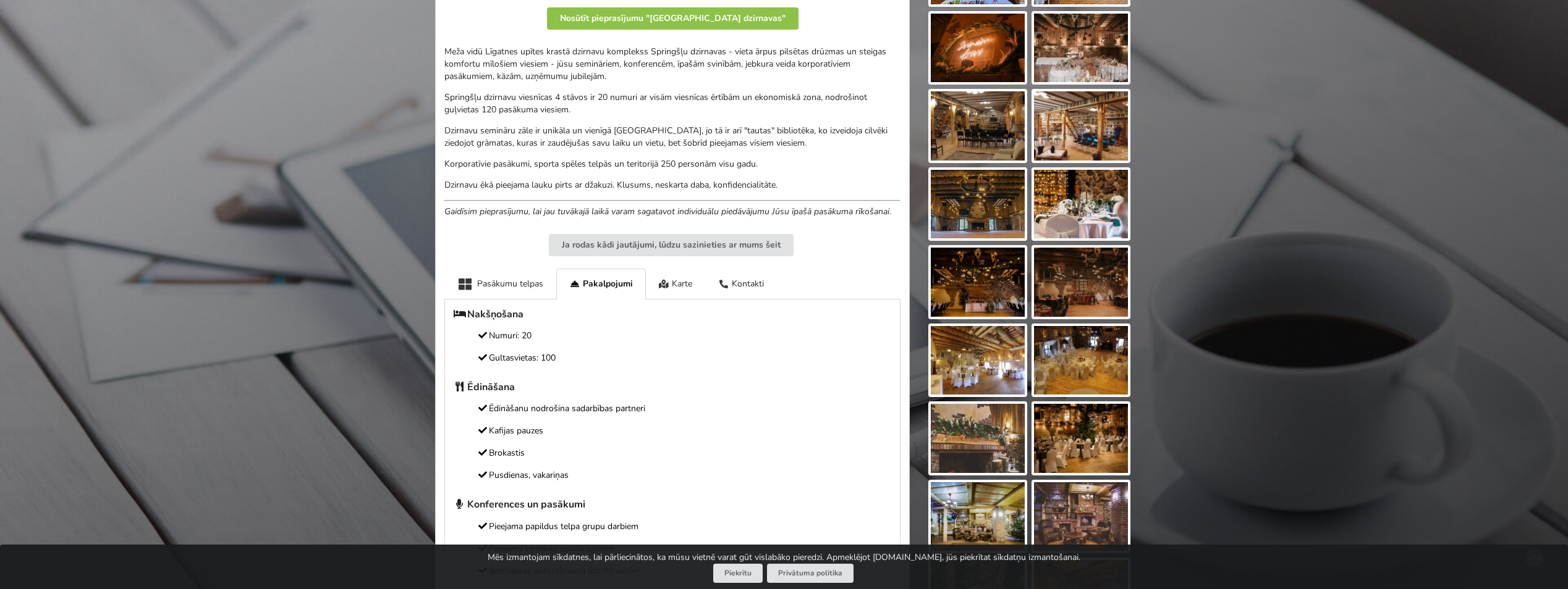
drag, startPoint x: 515, startPoint y: 353, endPoint x: 578, endPoint y: 361, distance: 63.5
click at [578, 361] on p "Gultasvietas: 100" at bounding box center [673, 358] width 438 height 14
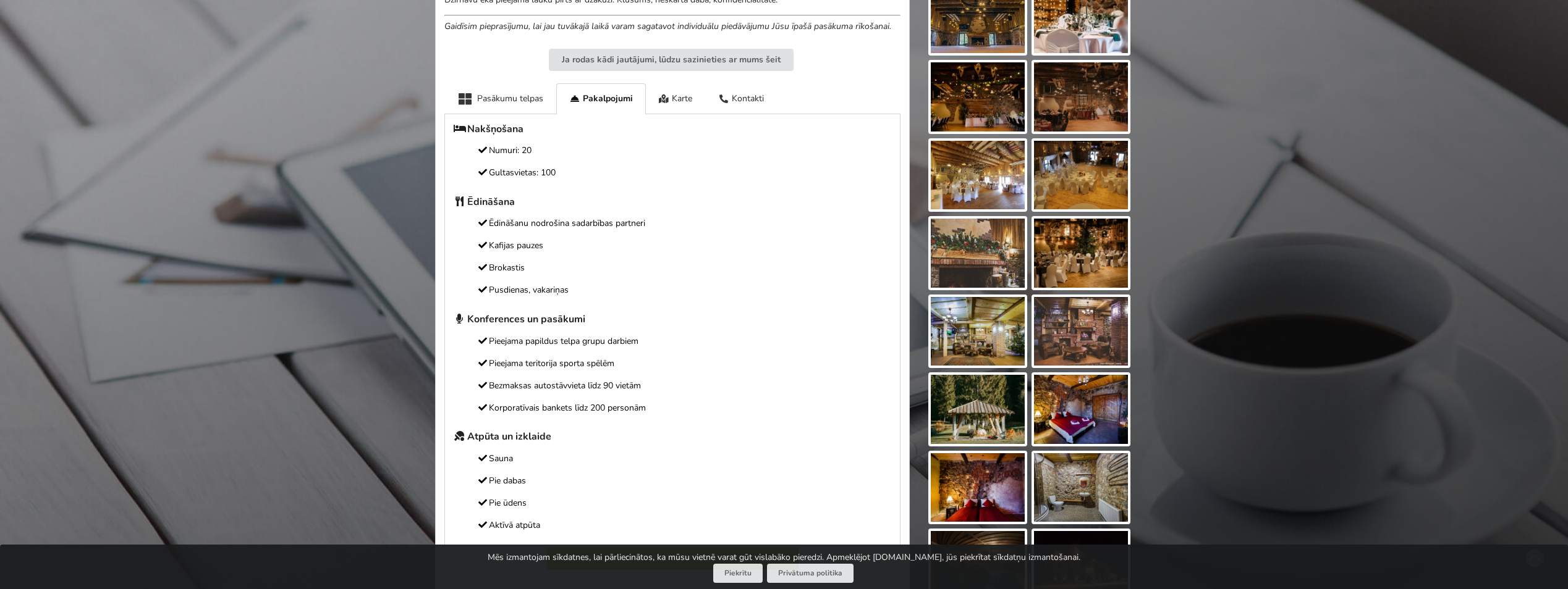
scroll to position [618, 0]
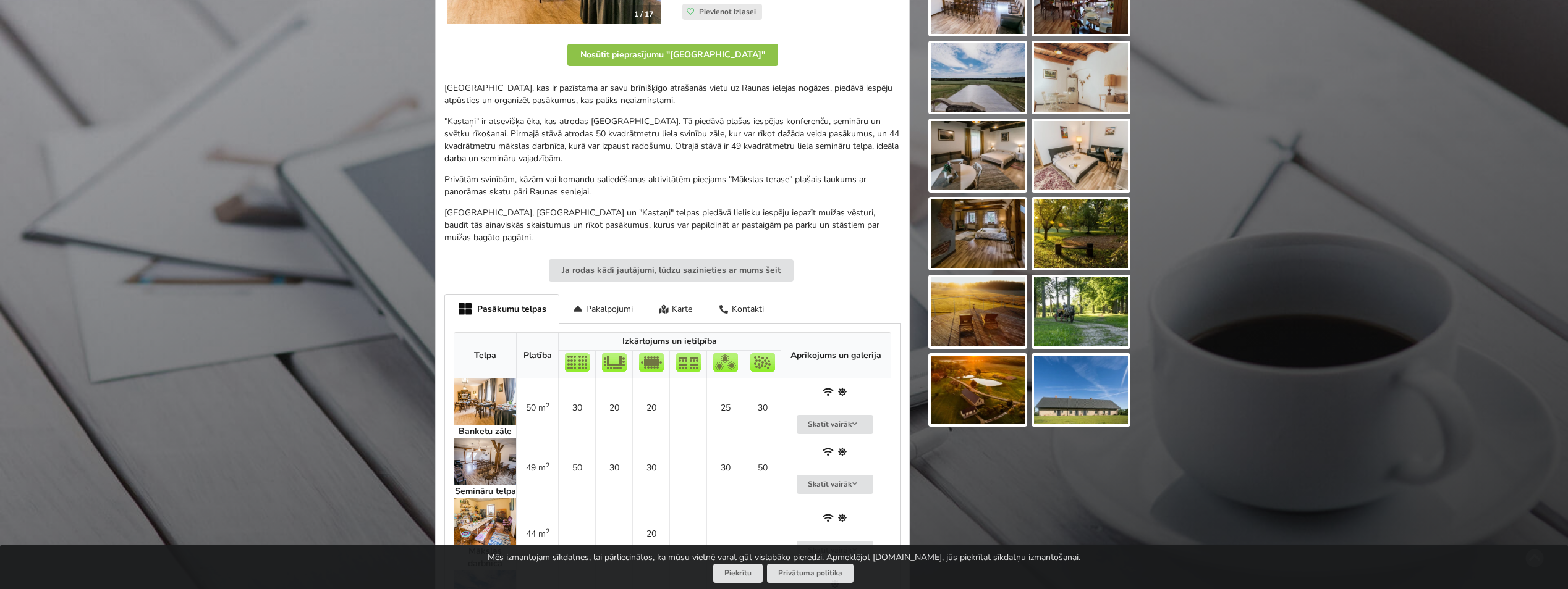
scroll to position [432, 0]
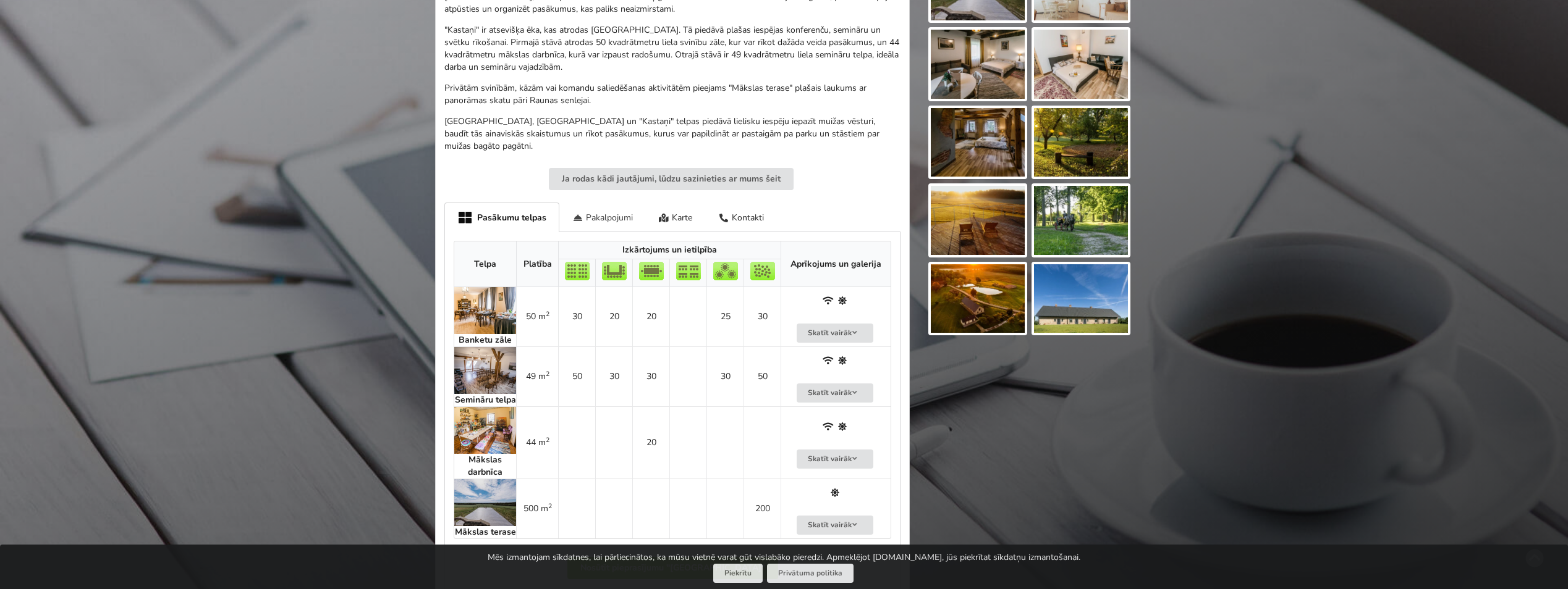
click at [599, 205] on div "Pakalpojumi" at bounding box center [602, 217] width 86 height 29
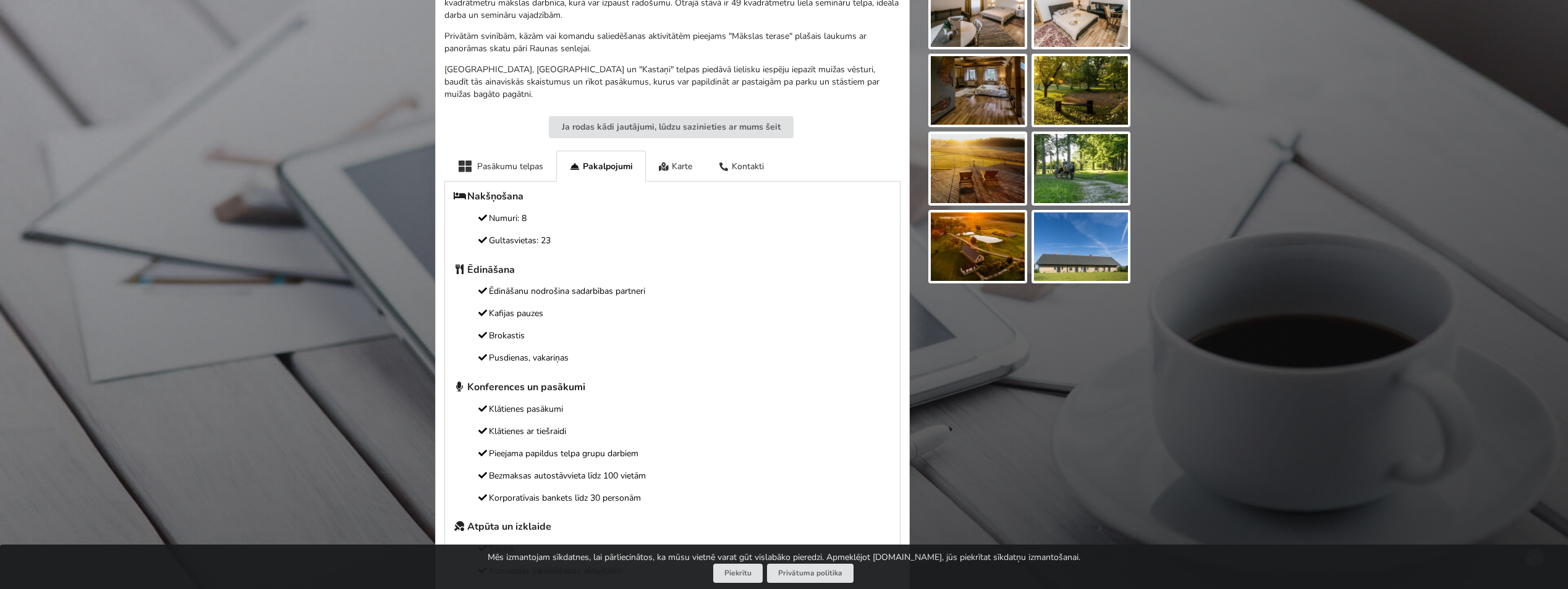
scroll to position [556, 0]
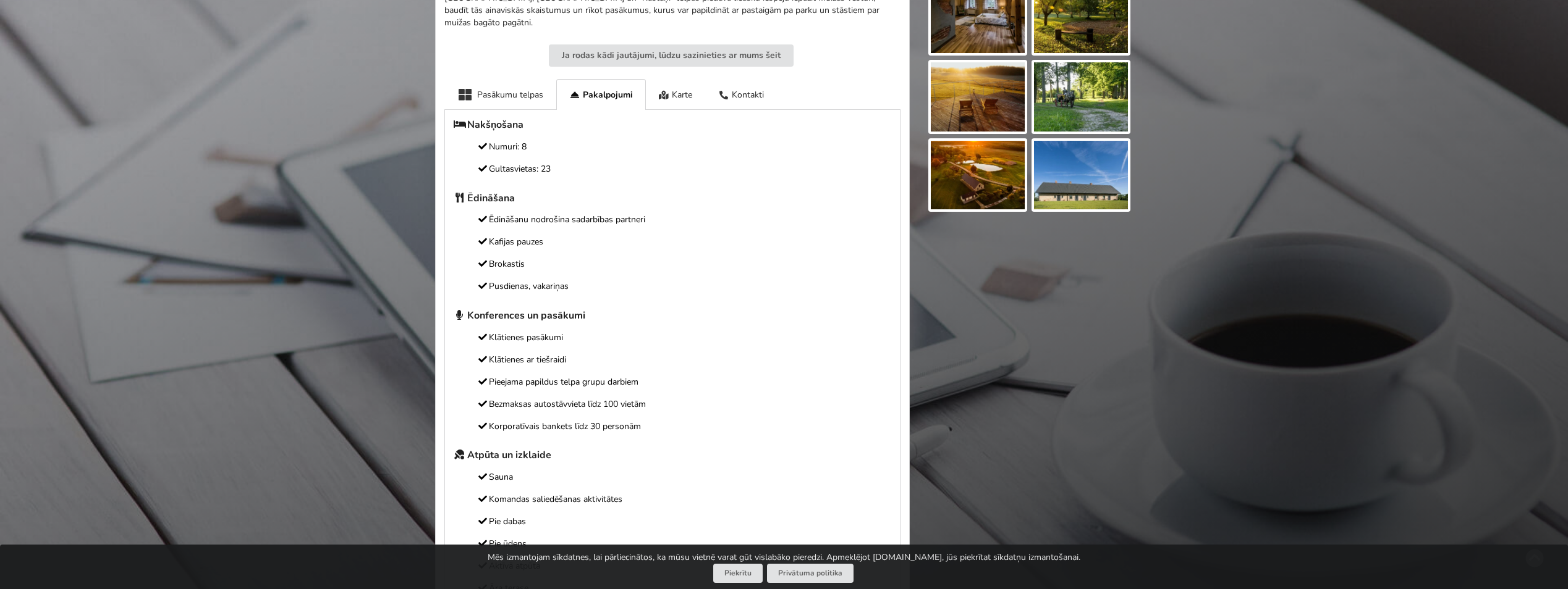
drag, startPoint x: 519, startPoint y: 145, endPoint x: 542, endPoint y: 166, distance: 31.1
click at [542, 166] on div "Nakšņošana Numuri: 8 Gultasvietas: 23 Ēdināšana Ēdināšanu nodrošina sadarbības …" at bounding box center [673, 355] width 438 height 474
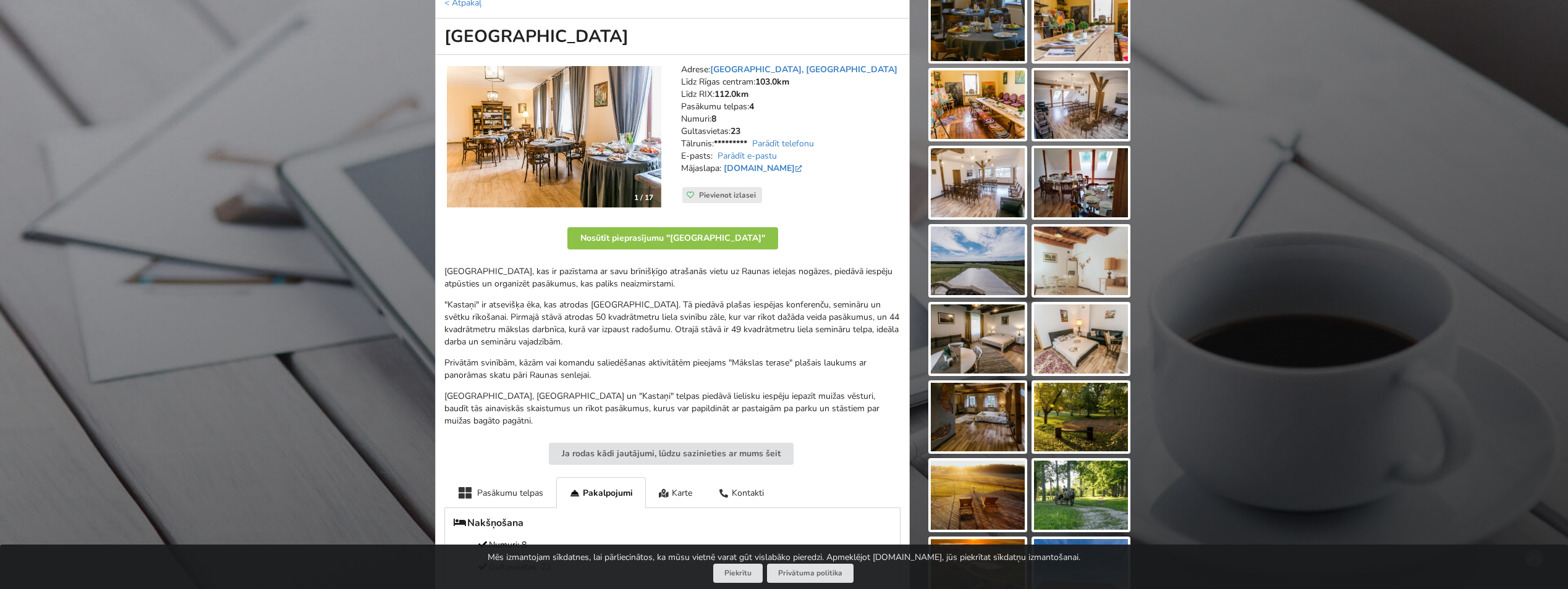
scroll to position [124, 0]
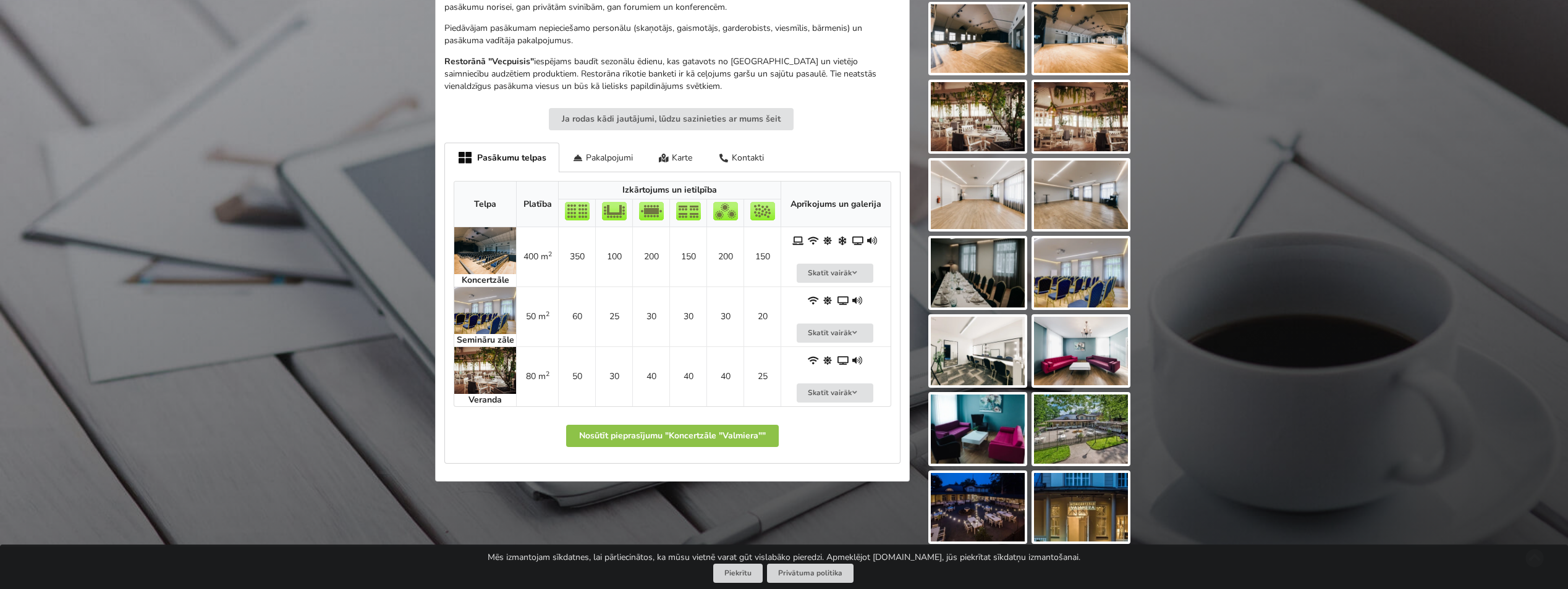
scroll to position [556, 0]
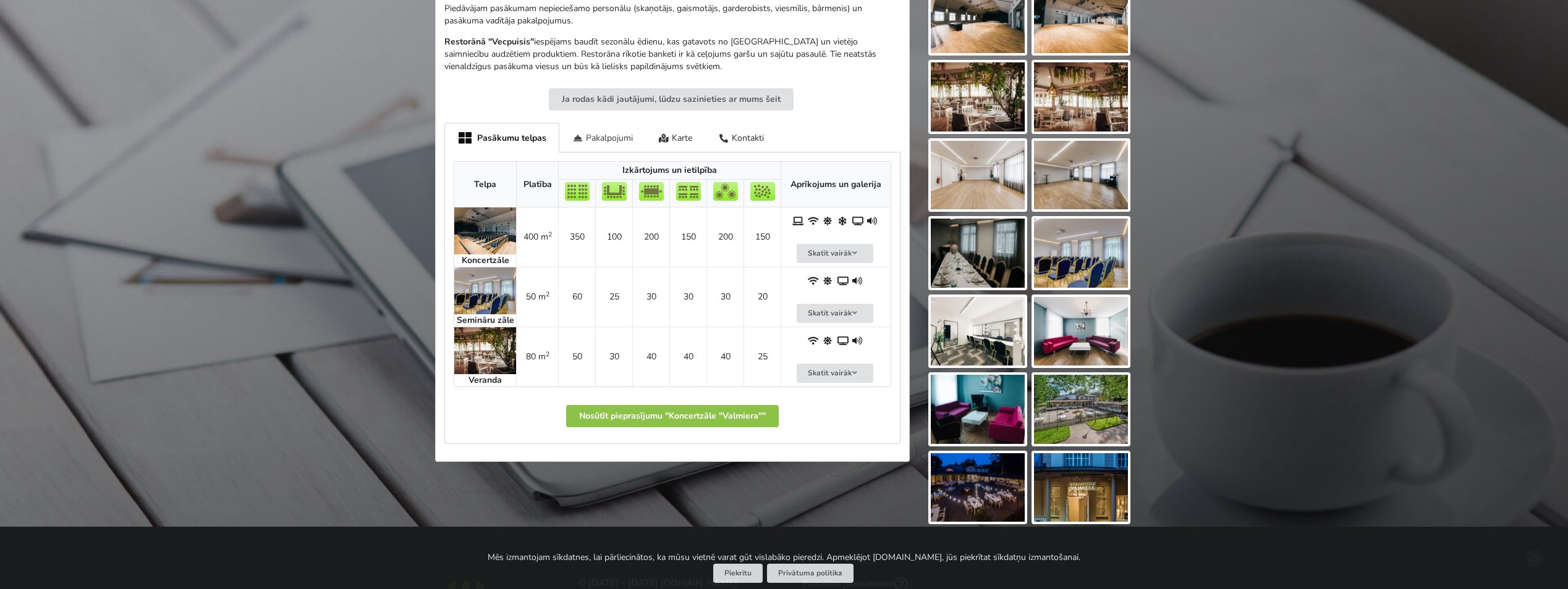
click at [584, 130] on div "Pakalpojumi" at bounding box center [602, 137] width 86 height 29
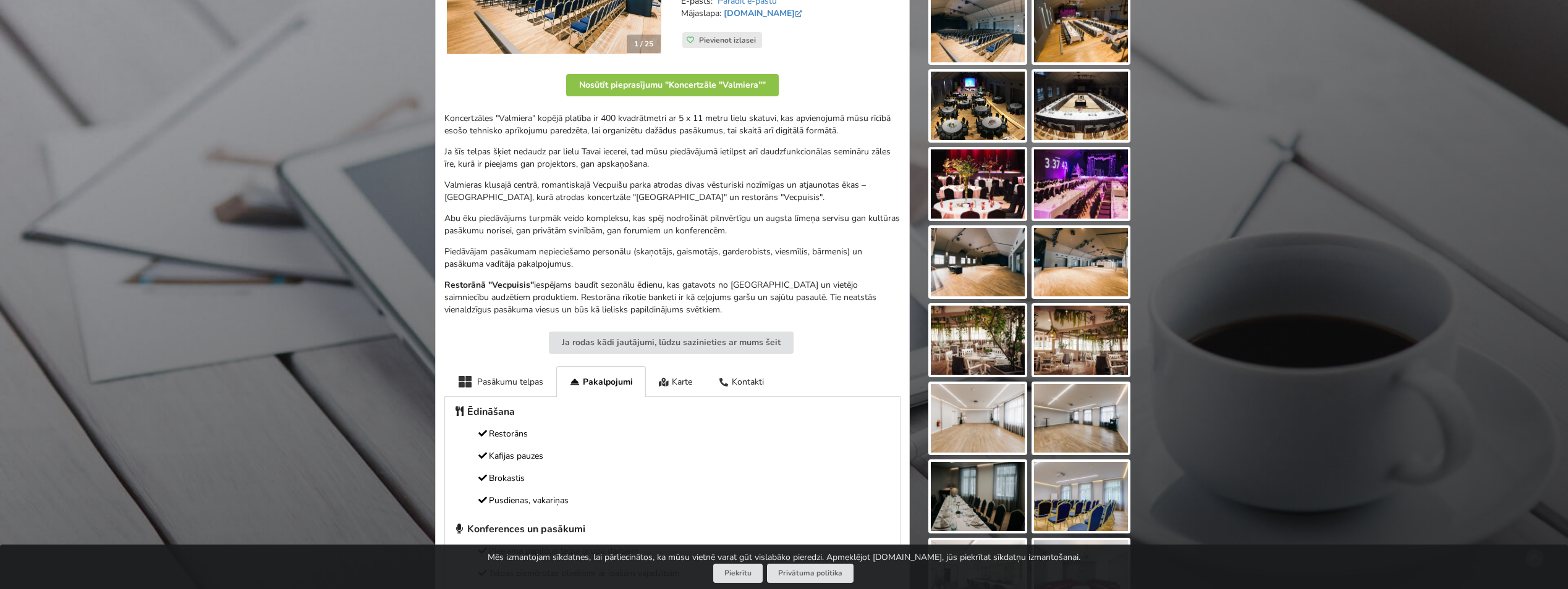
scroll to position [124, 0]
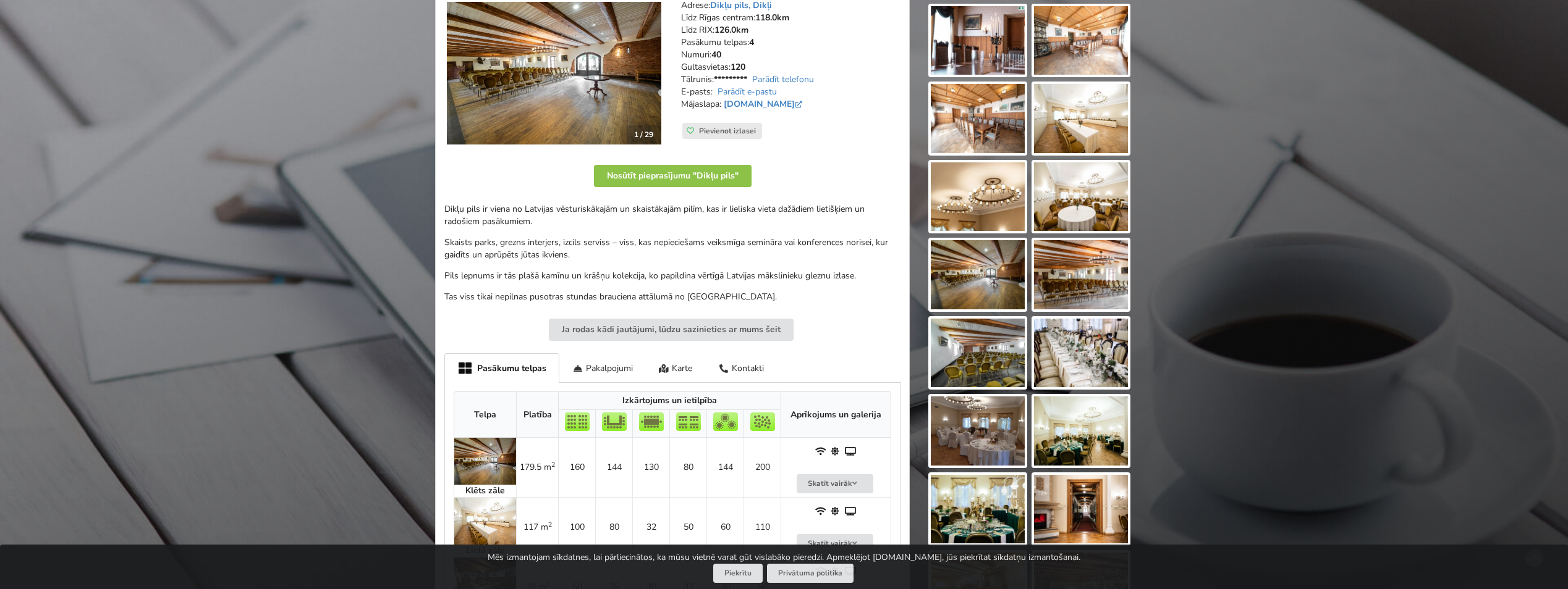
scroll to position [309, 0]
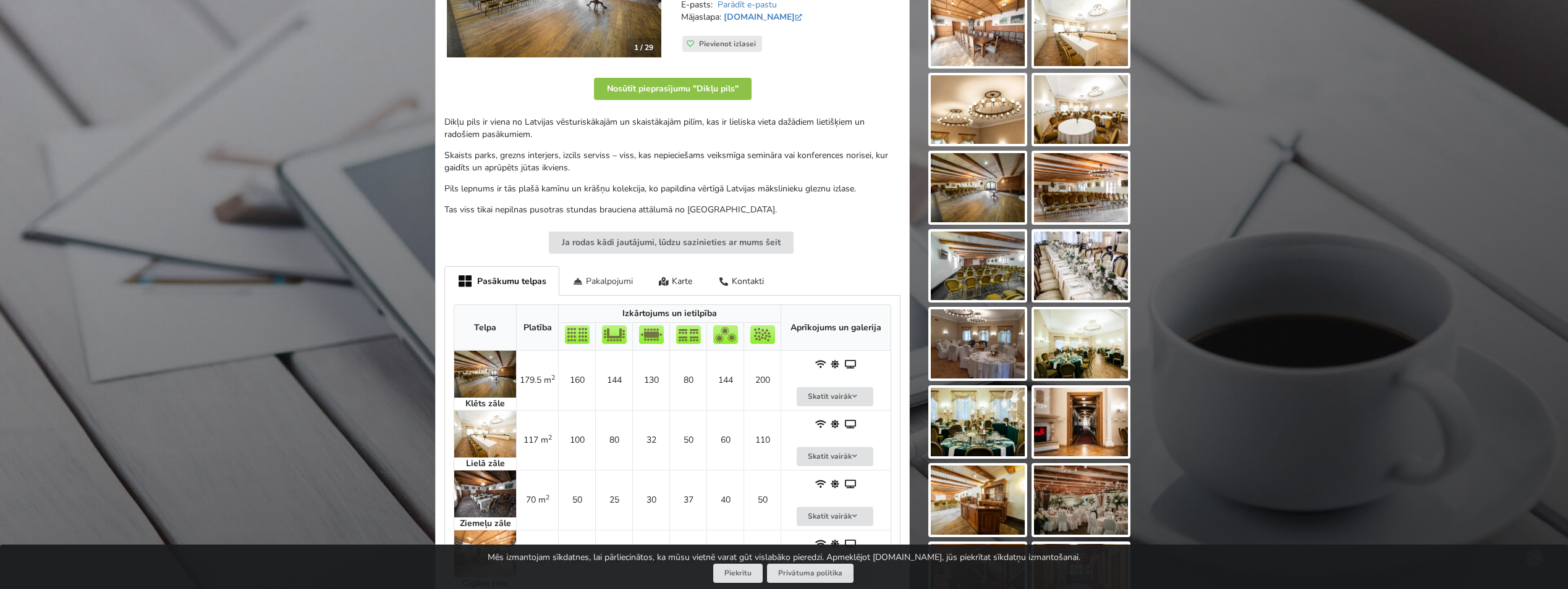
click at [599, 284] on div "Pakalpojumi" at bounding box center [602, 280] width 86 height 29
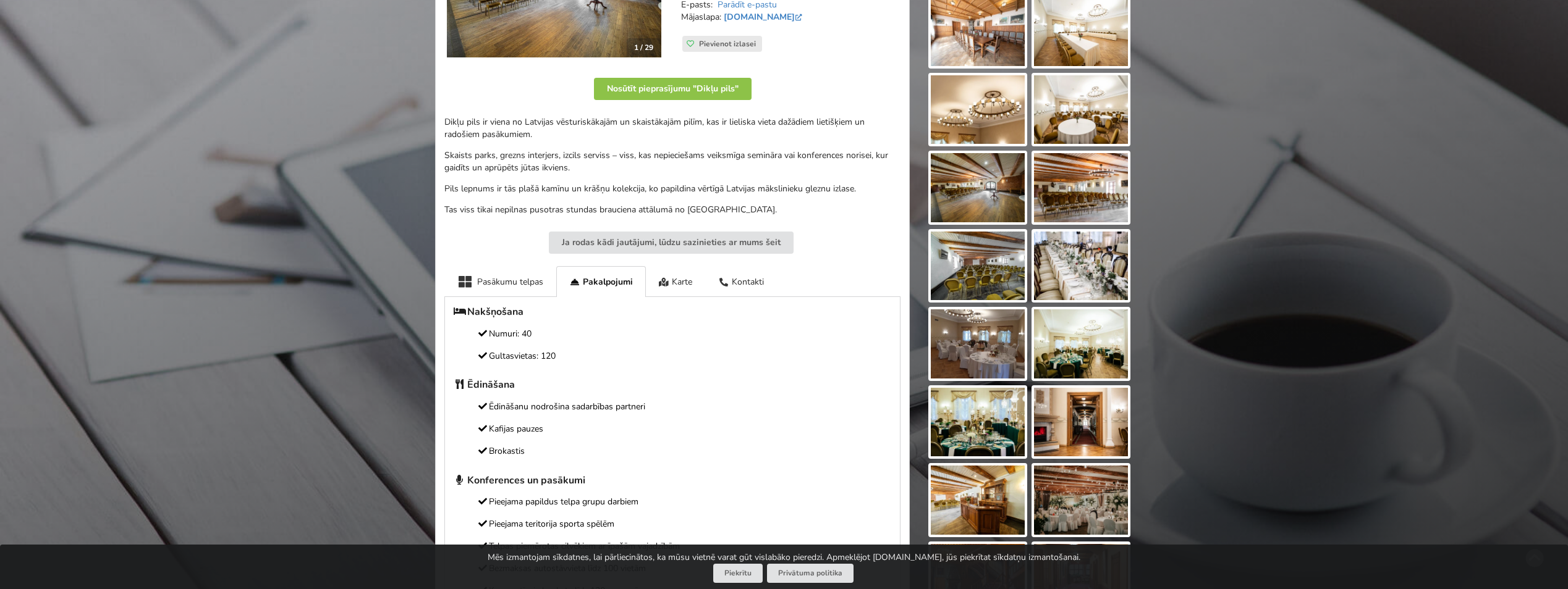
drag, startPoint x: 515, startPoint y: 355, endPoint x: 556, endPoint y: 362, distance: 41.6
click at [556, 362] on p "Gultasvietas: 120" at bounding box center [673, 357] width 438 height 14
